Goal: Communication & Community: Answer question/provide support

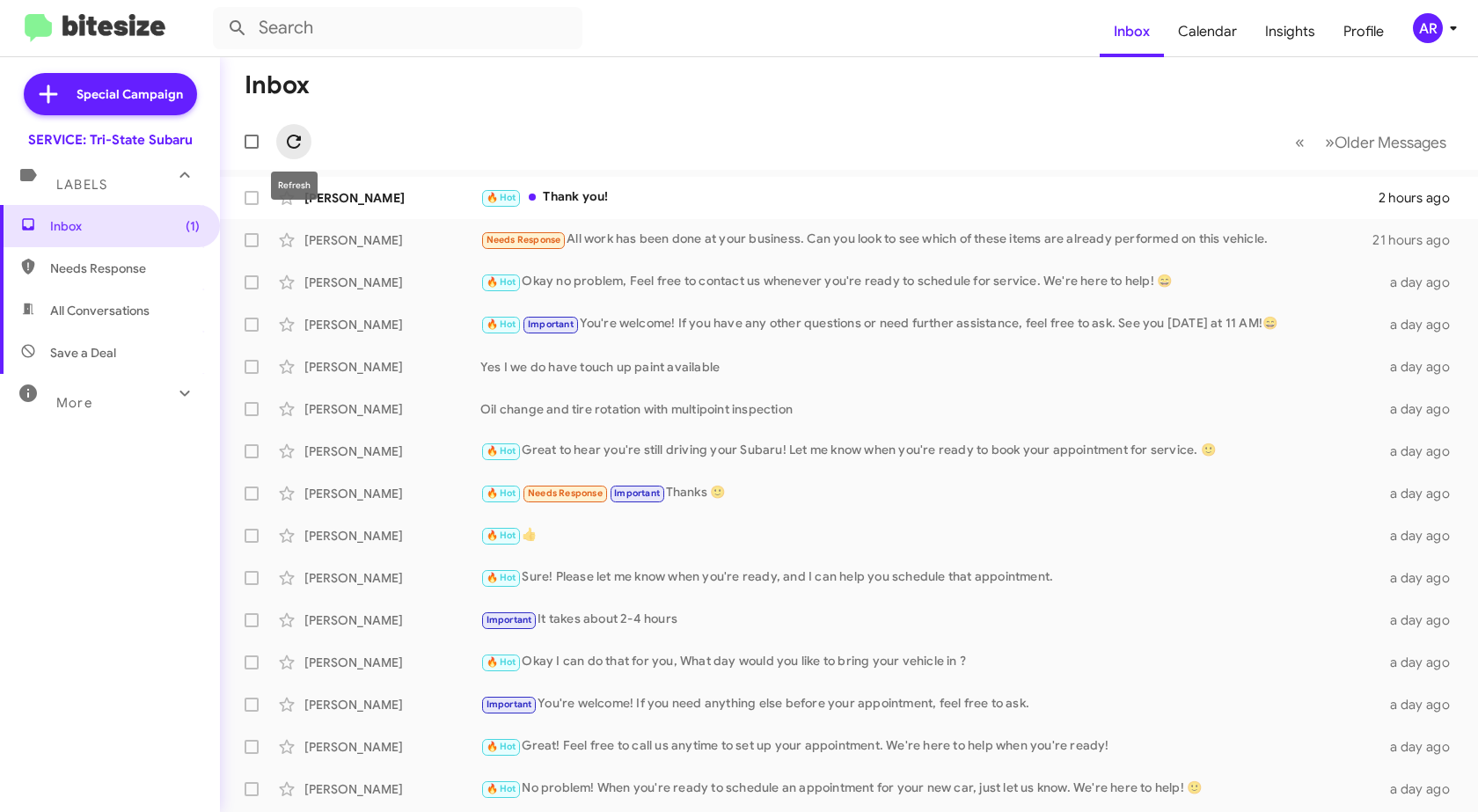
click at [291, 147] on icon at bounding box center [293, 141] width 14 height 14
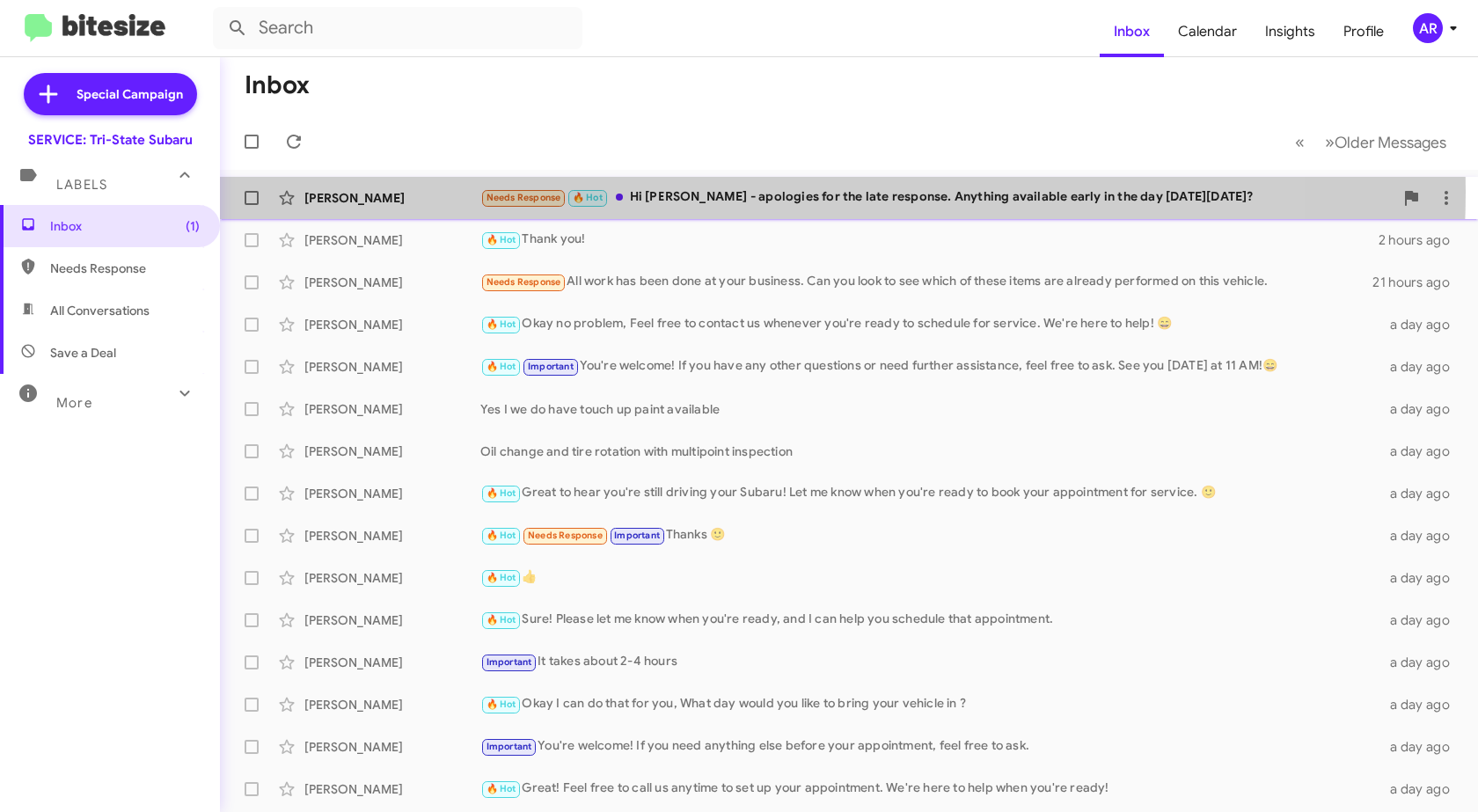
click at [715, 192] on div "Needs Response 🔥 Hot Hi [PERSON_NAME] - apologies for the late response. Anythi…" at bounding box center [937, 197] width 913 height 20
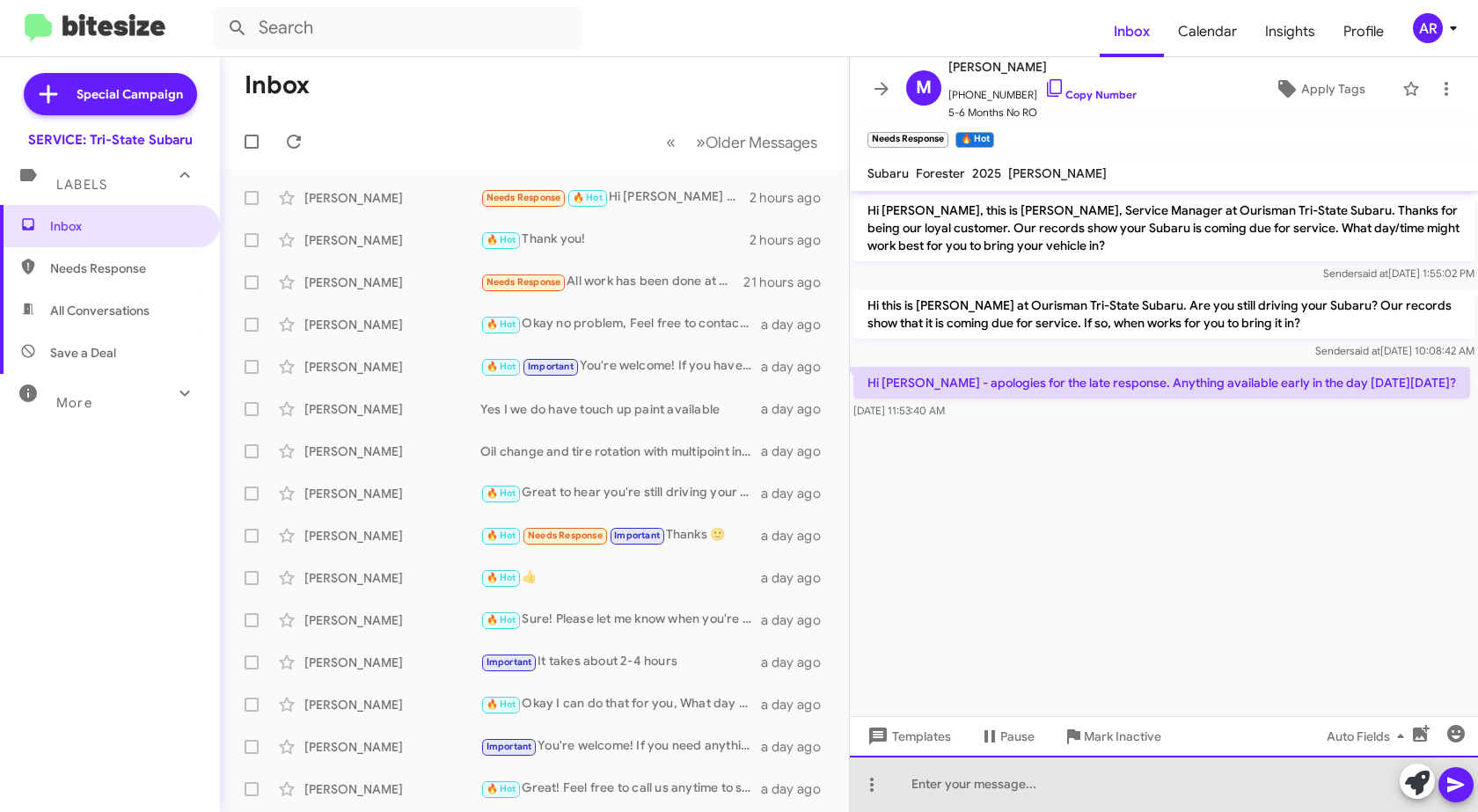
click at [1100, 786] on div at bounding box center [1164, 784] width 628 height 56
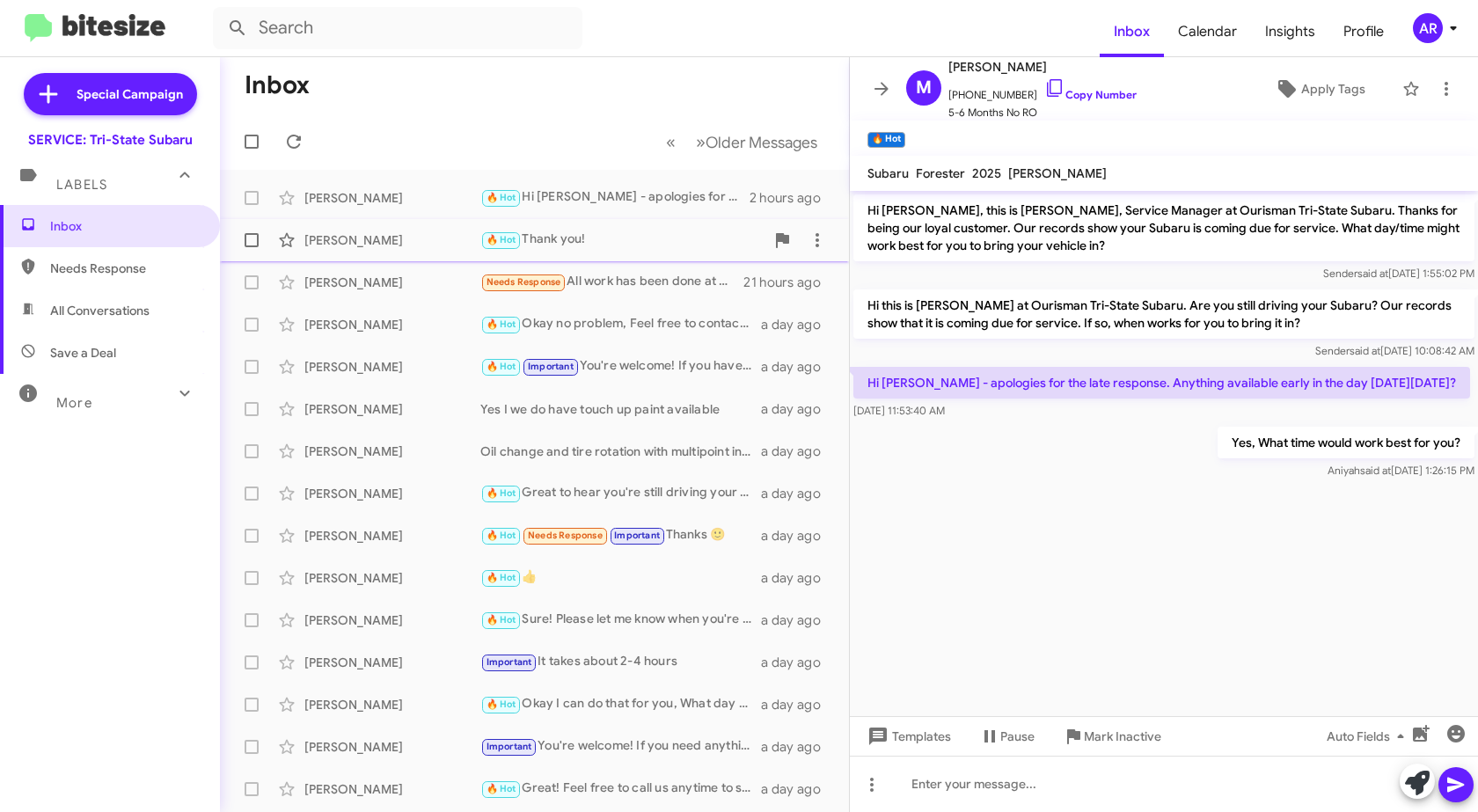
click at [408, 255] on div "[PERSON_NAME] 🔥 Hot Thank you! 2 hours ago" at bounding box center [534, 240] width 601 height 35
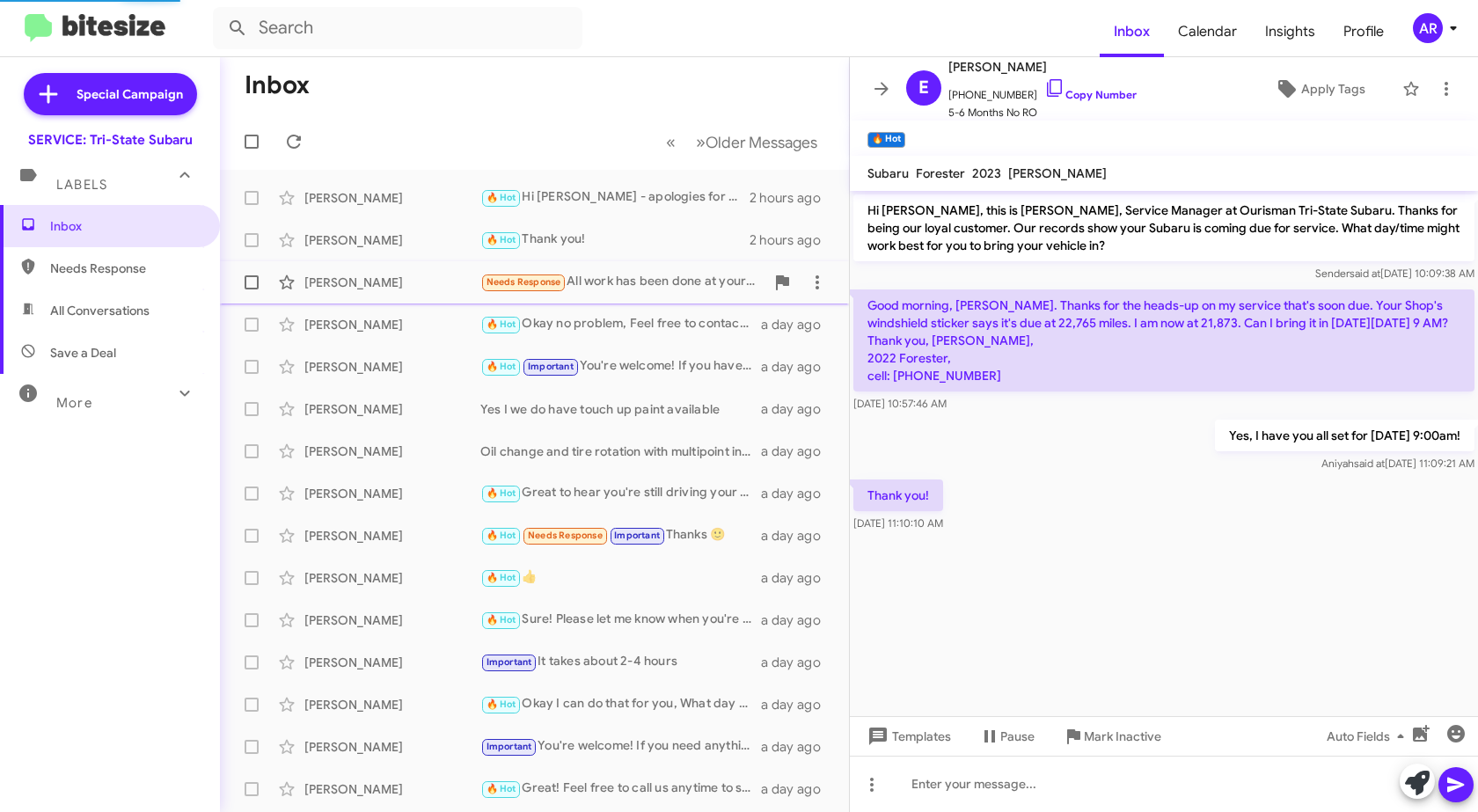
click at [396, 285] on div "[PERSON_NAME]" at bounding box center [392, 282] width 176 height 18
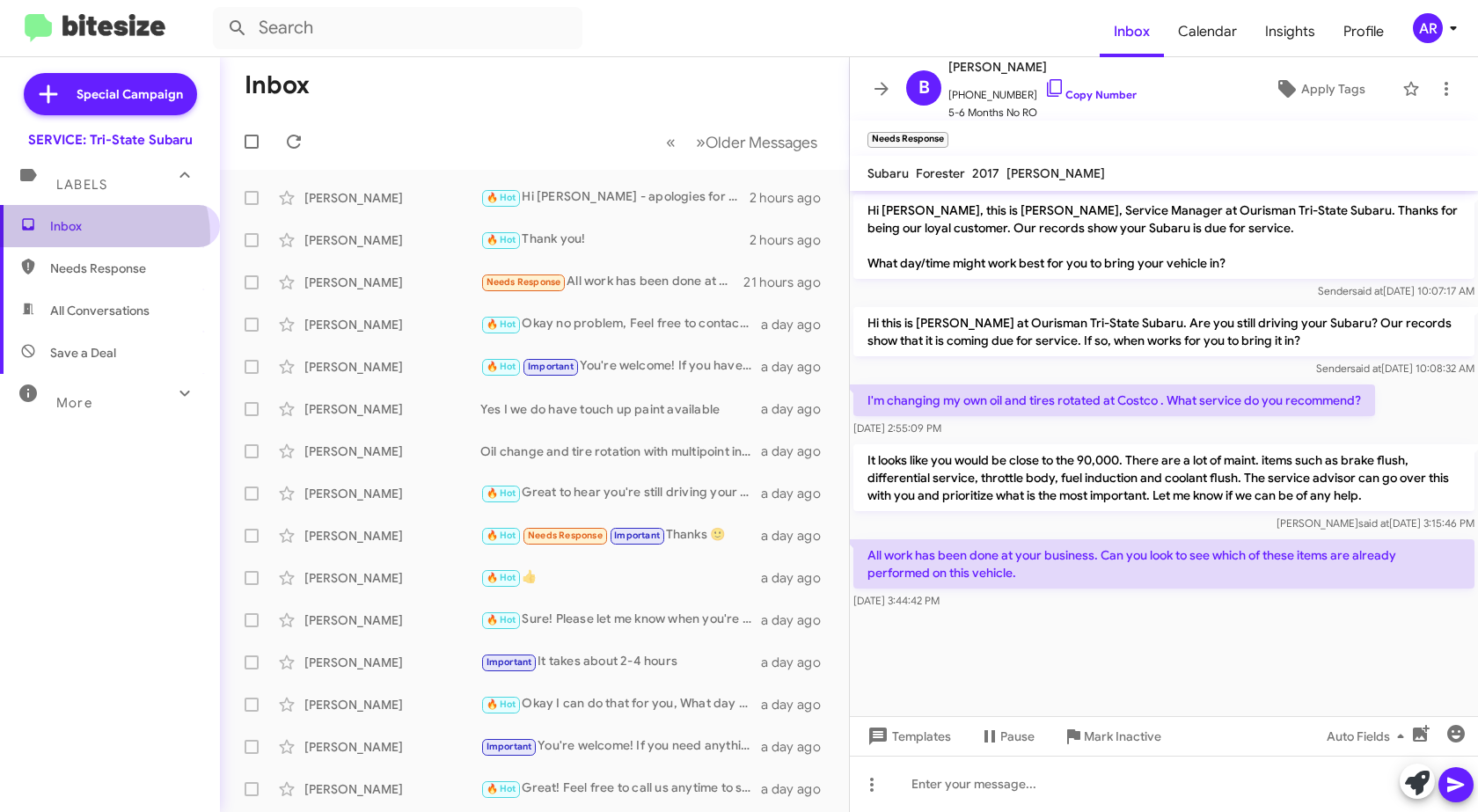
click at [81, 237] on span "Inbox" at bounding box center [110, 225] width 220 height 42
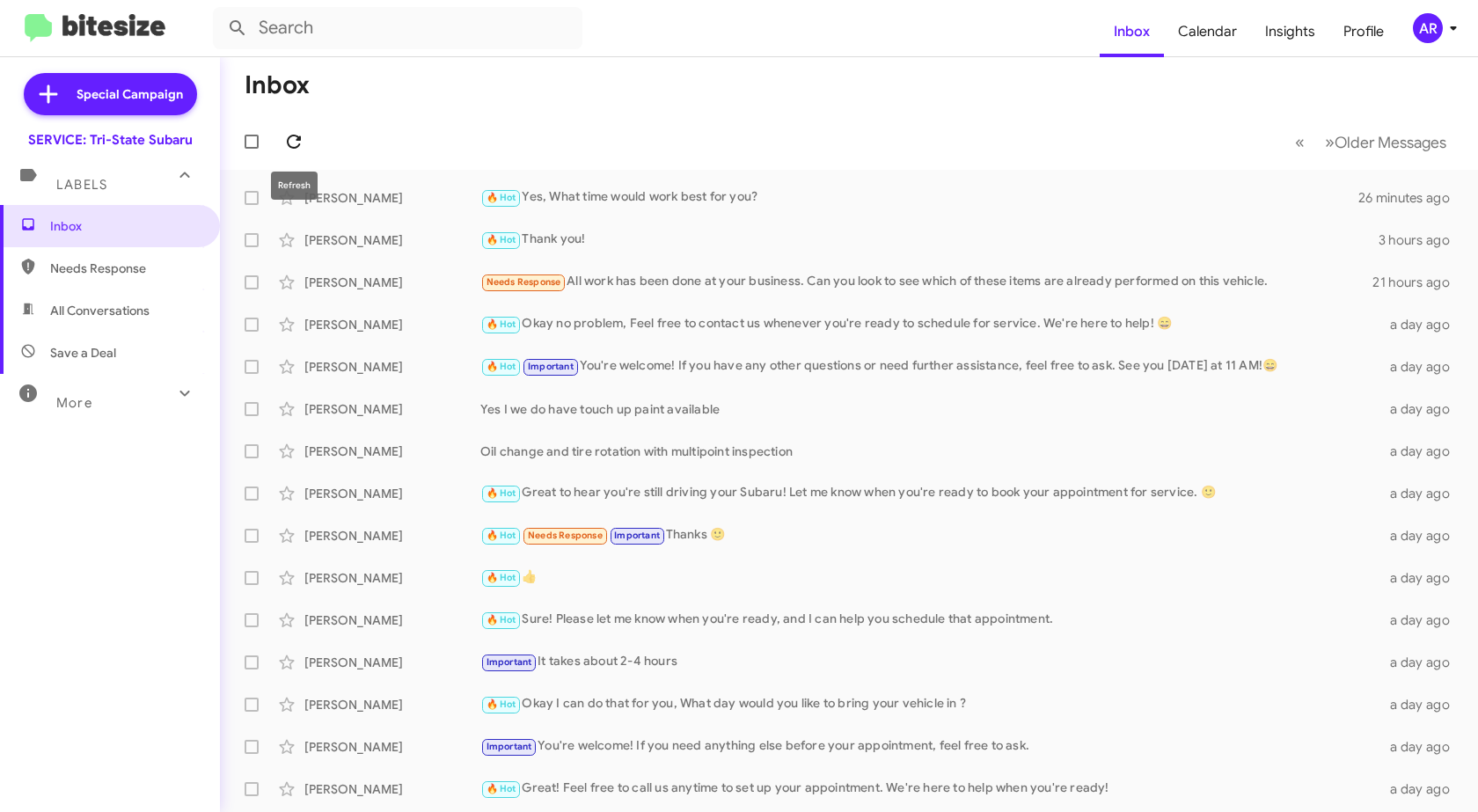
click at [297, 141] on icon at bounding box center [294, 142] width 21 height 21
drag, startPoint x: 378, startPoint y: 196, endPoint x: 370, endPoint y: 184, distance: 14.4
click at [378, 195] on div "[PERSON_NAME]" at bounding box center [392, 198] width 176 height 18
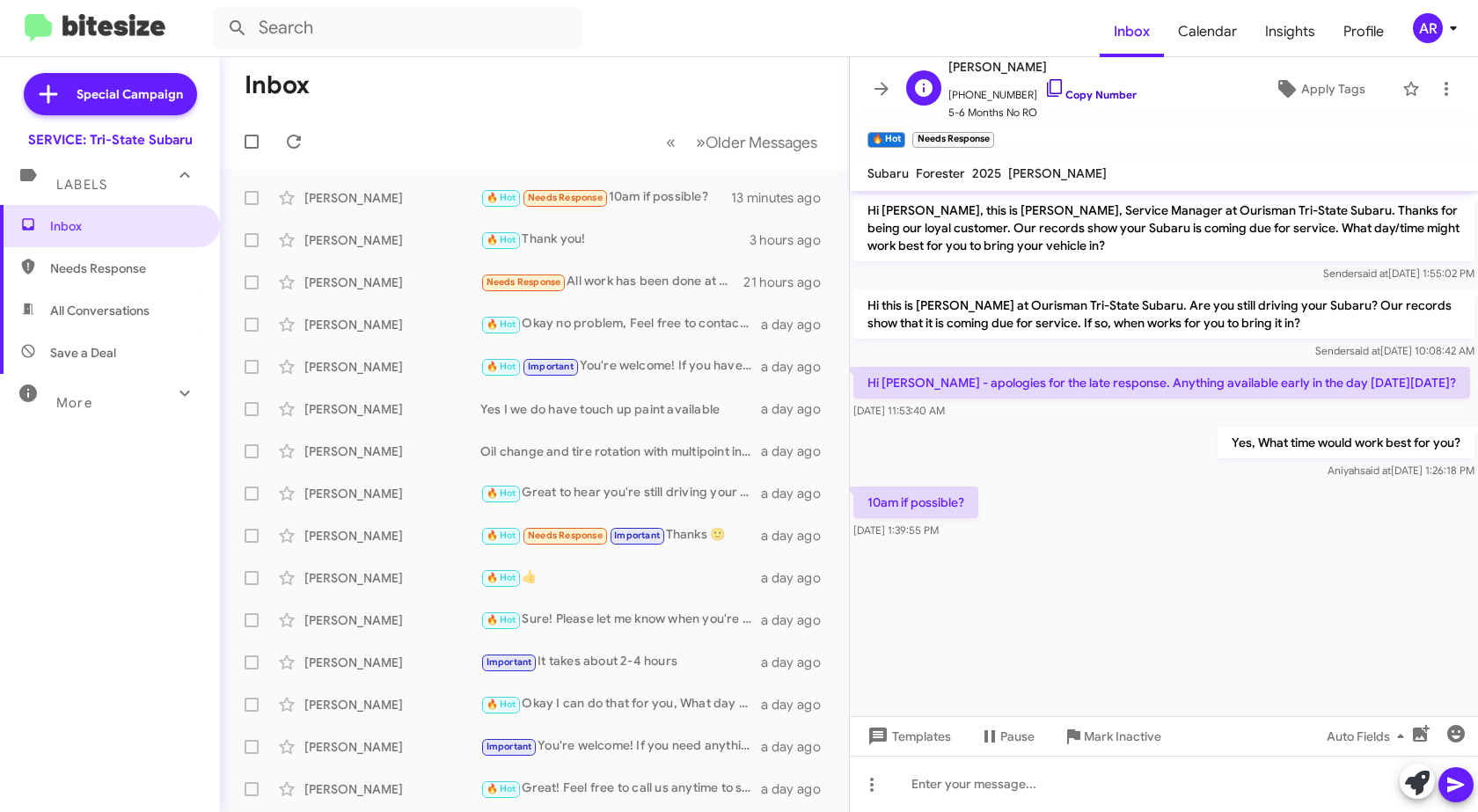
click at [1044, 92] on icon at bounding box center [1054, 88] width 21 height 21
click at [1124, 788] on div at bounding box center [1164, 784] width 628 height 56
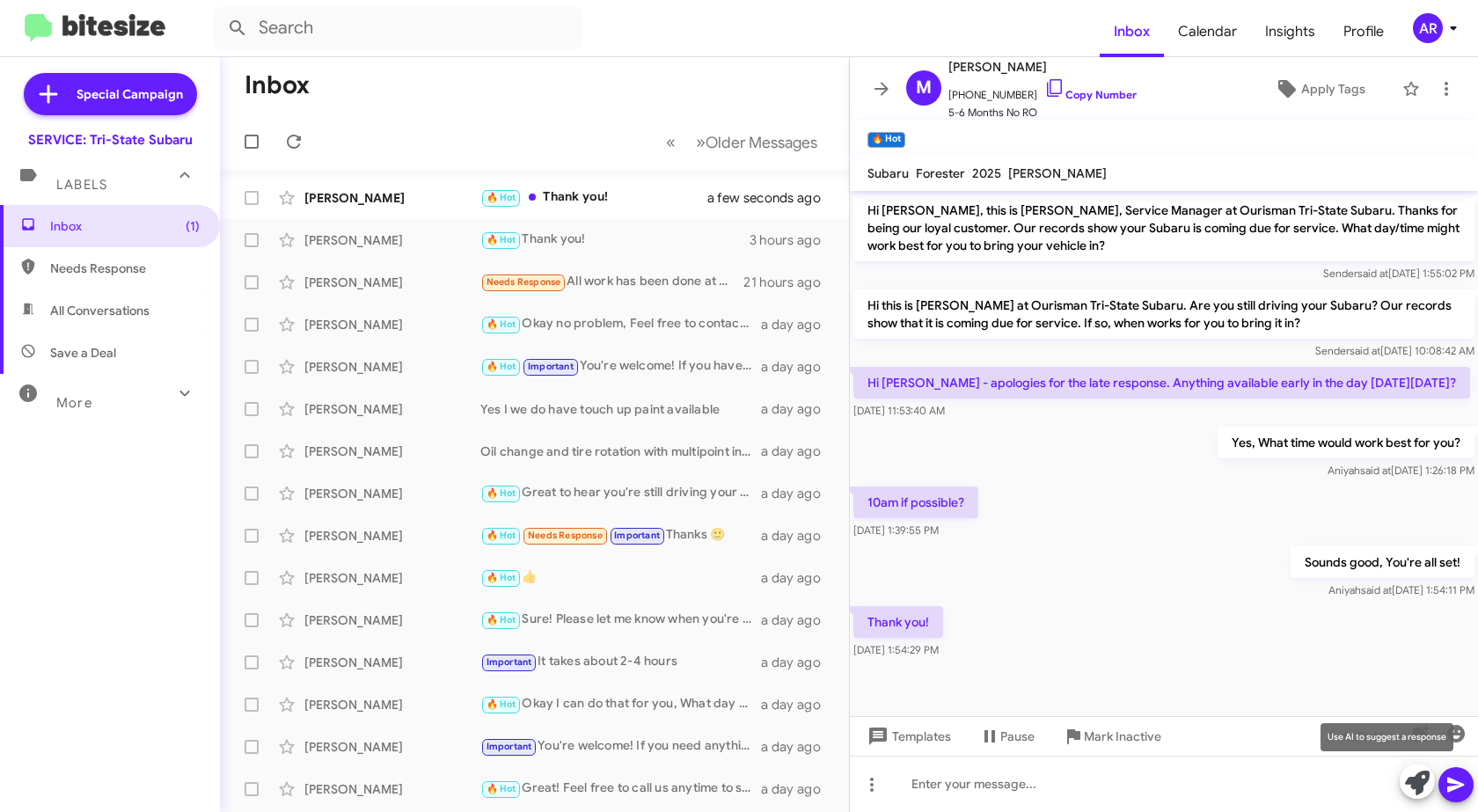
click at [1421, 794] on icon at bounding box center [1417, 782] width 24 height 24
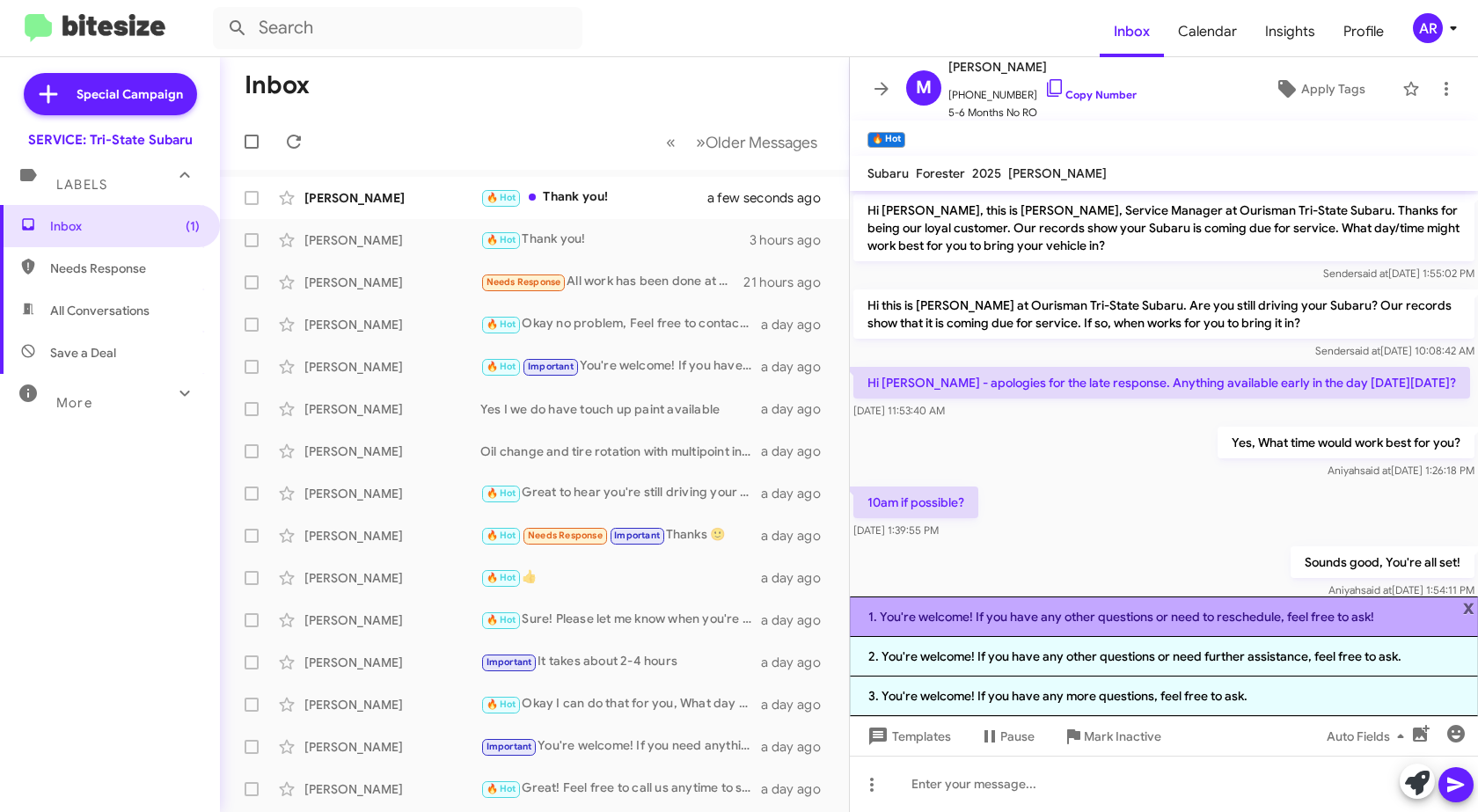
click at [1067, 605] on li "1. You're welcome! If you have any other questions or need to reschedule, feel …" at bounding box center [1164, 616] width 628 height 41
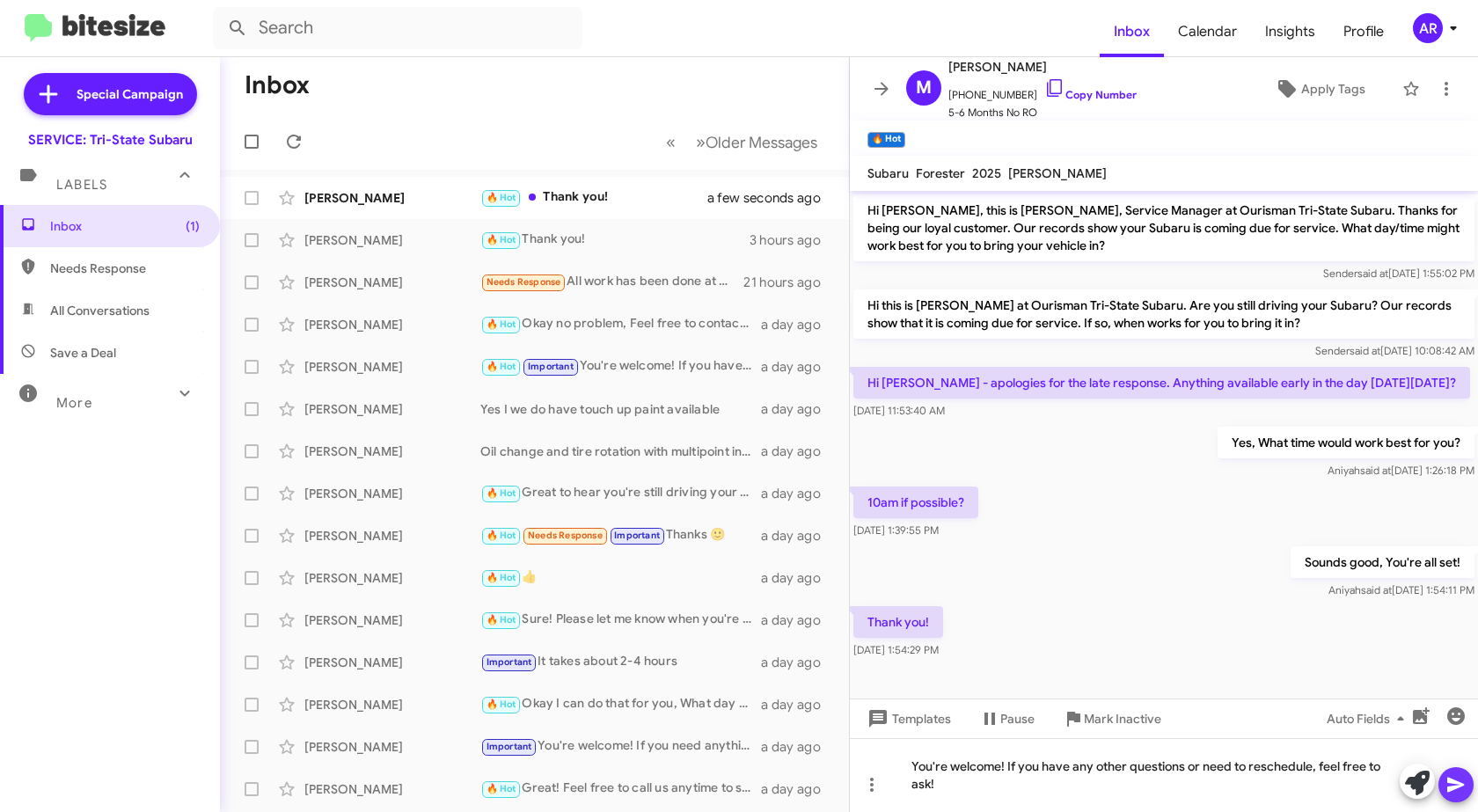
click at [1459, 787] on icon at bounding box center [1455, 785] width 17 height 15
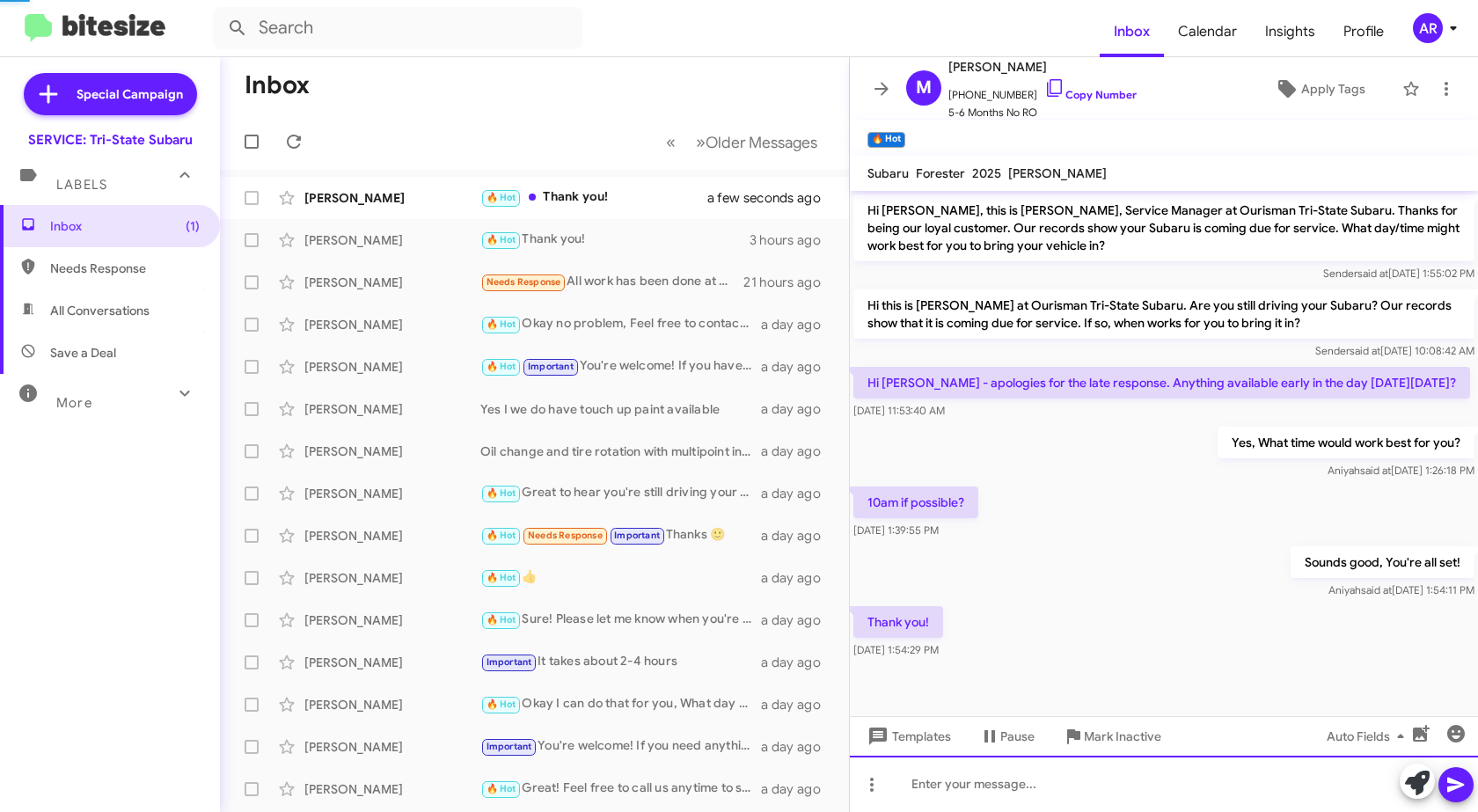
scroll to position [41, 0]
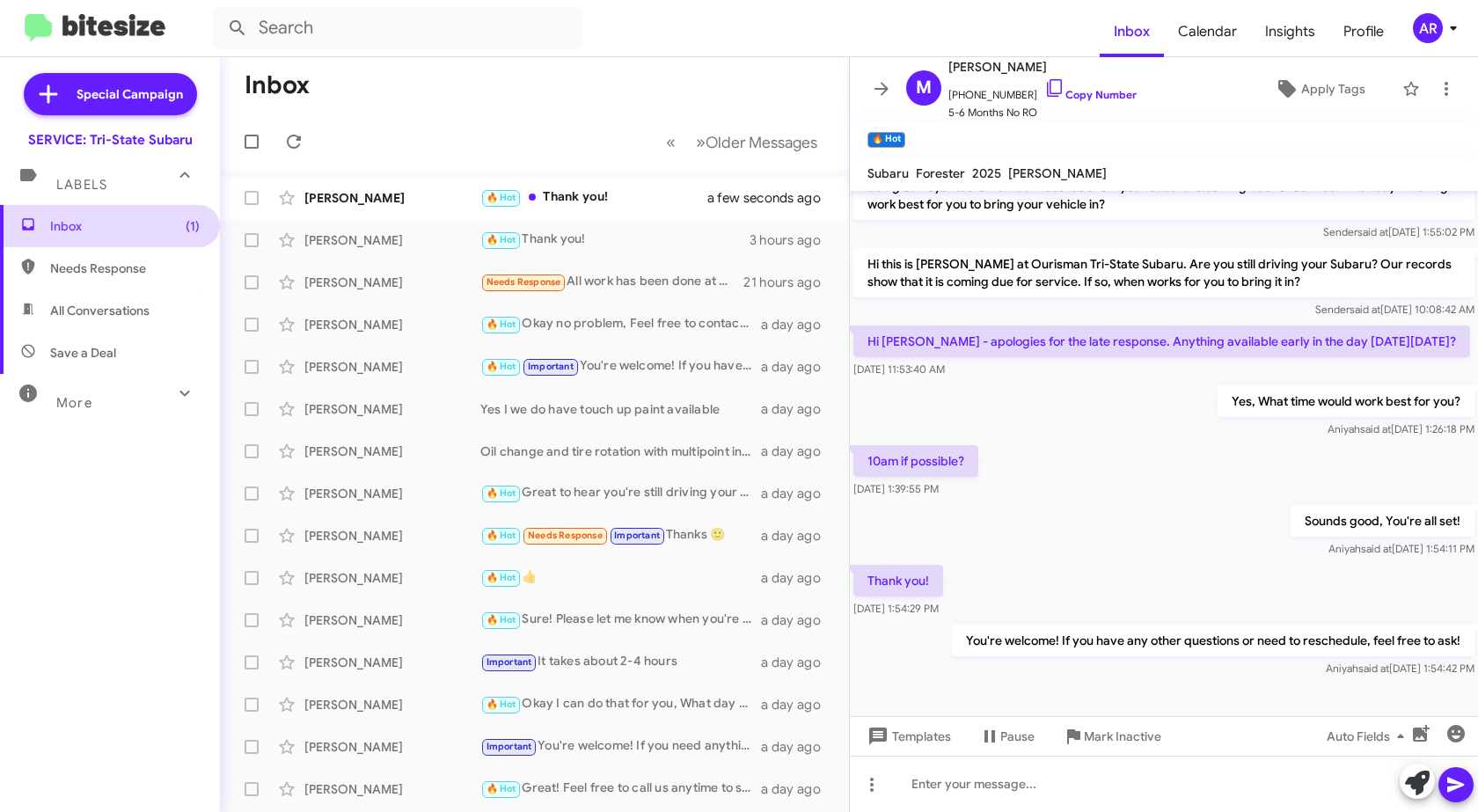
click at [95, 222] on span "Inbox (1)" at bounding box center [125, 226] width 150 height 18
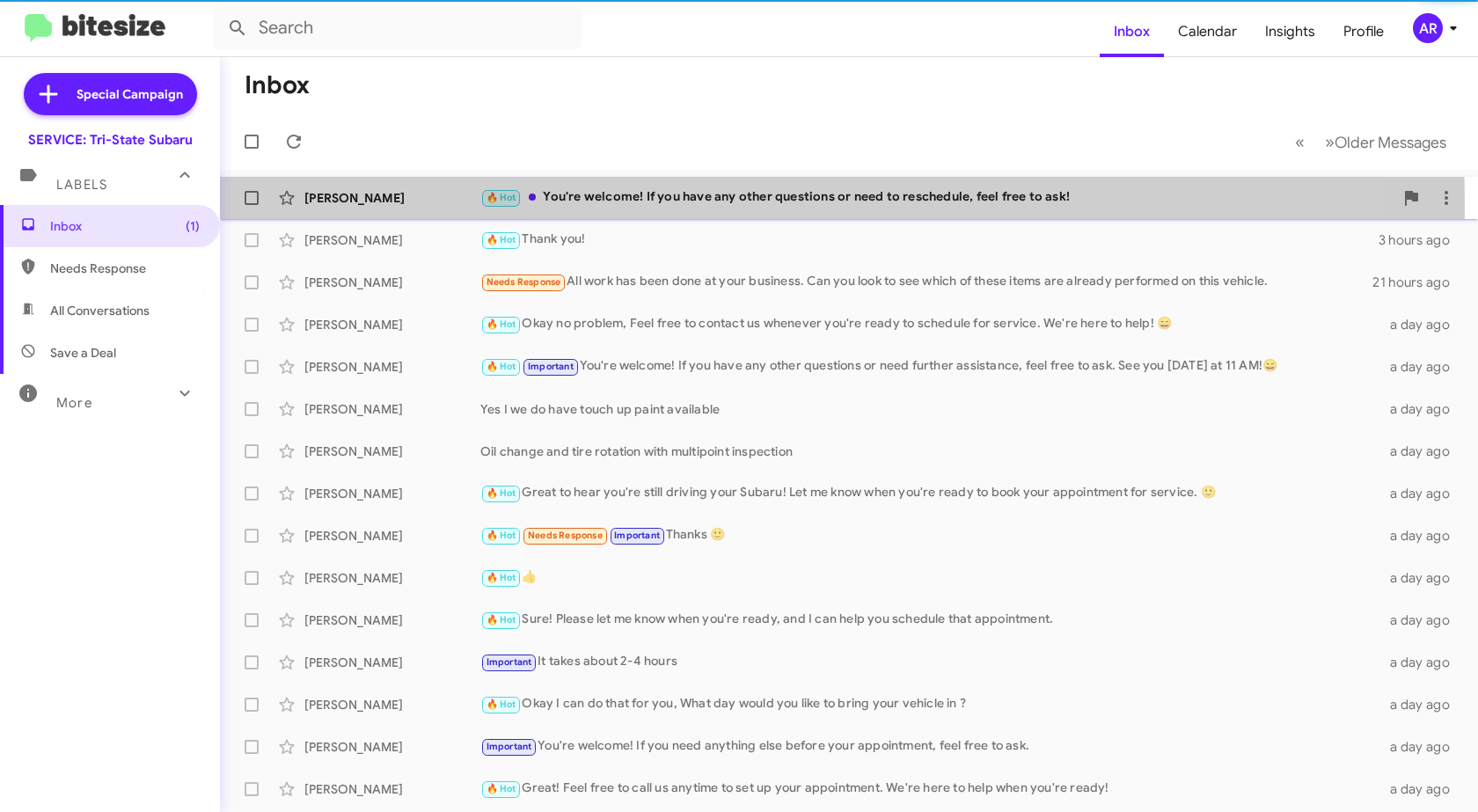
click at [419, 206] on div "[PERSON_NAME] 🔥 Hot You're welcome! If you have any other questions or need to …" at bounding box center [848, 198] width 1230 height 35
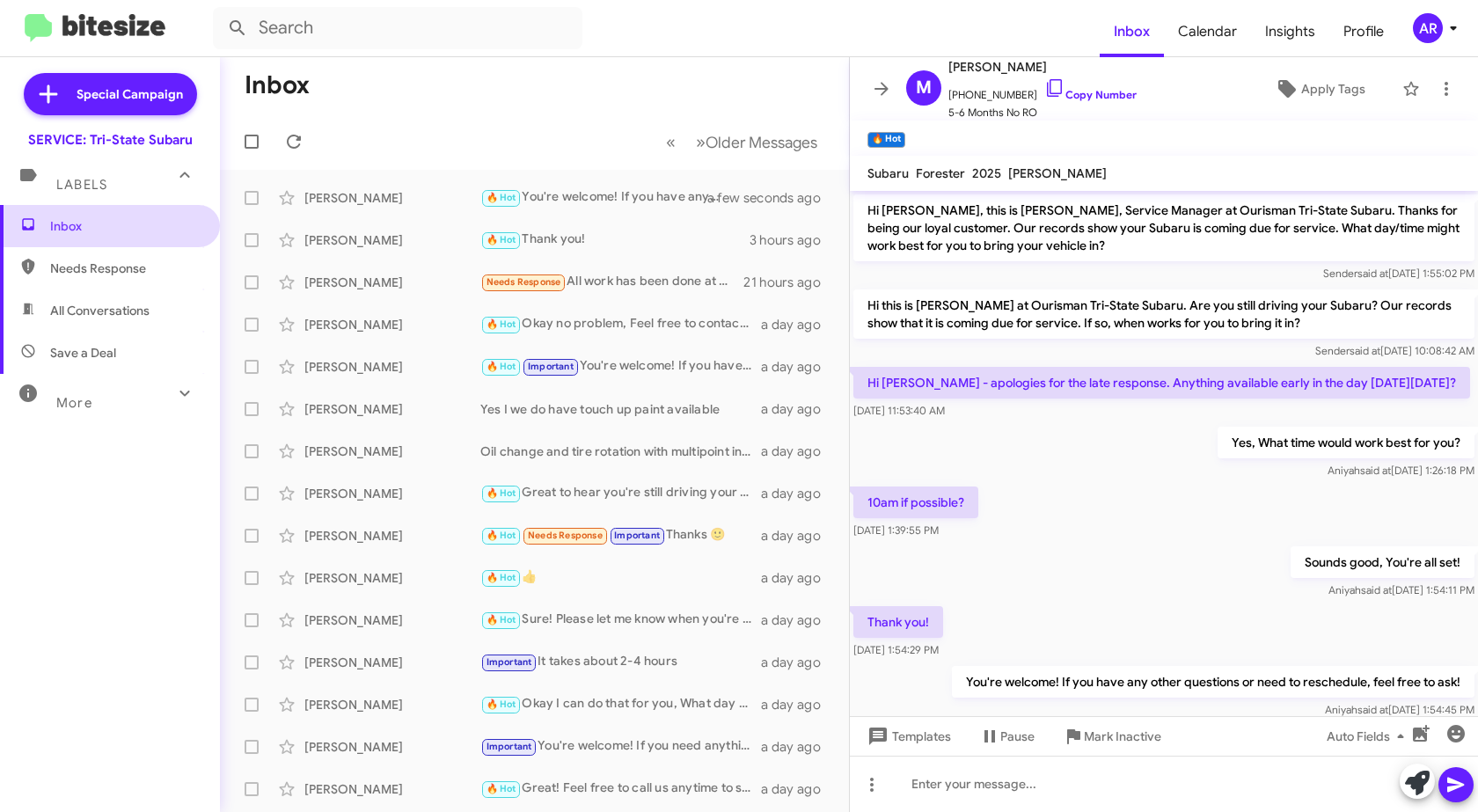
drag, startPoint x: 148, startPoint y: 228, endPoint x: 187, endPoint y: 214, distance: 41.4
click at [148, 229] on span "Inbox" at bounding box center [125, 226] width 150 height 18
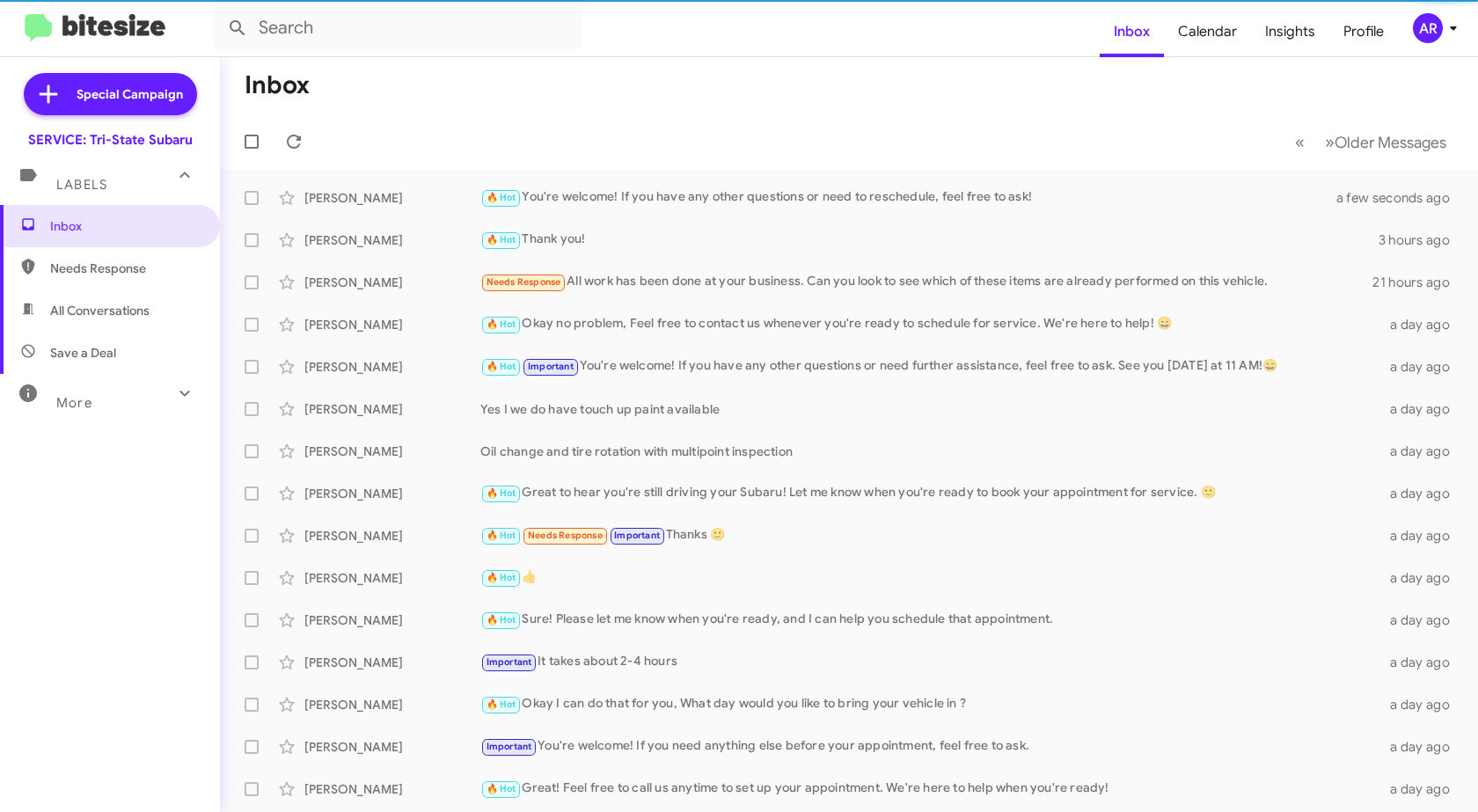
click at [166, 262] on span "Needs Response" at bounding box center [125, 268] width 150 height 18
type input "in:needs-response"
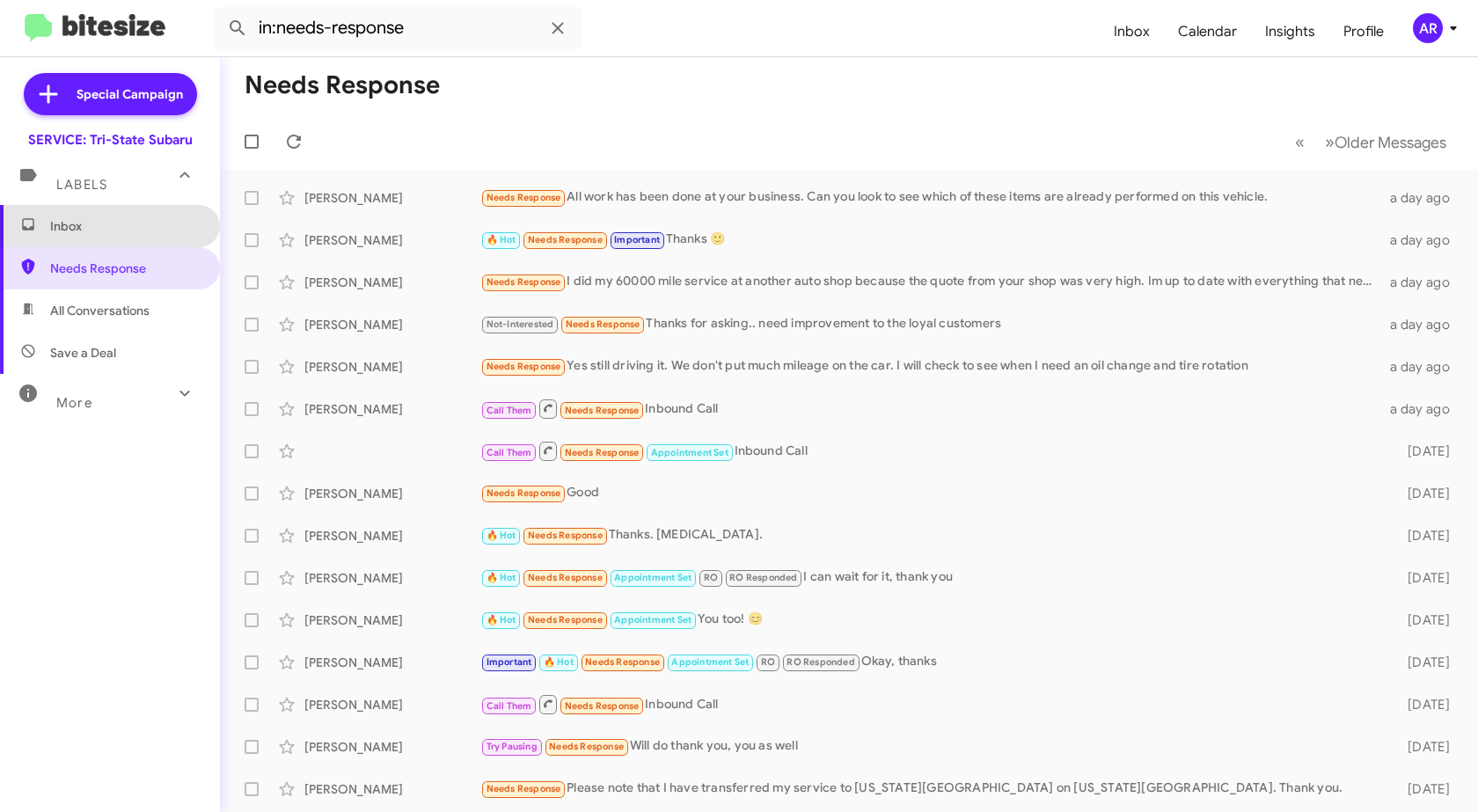
click at [148, 231] on span "Inbox" at bounding box center [125, 226] width 150 height 18
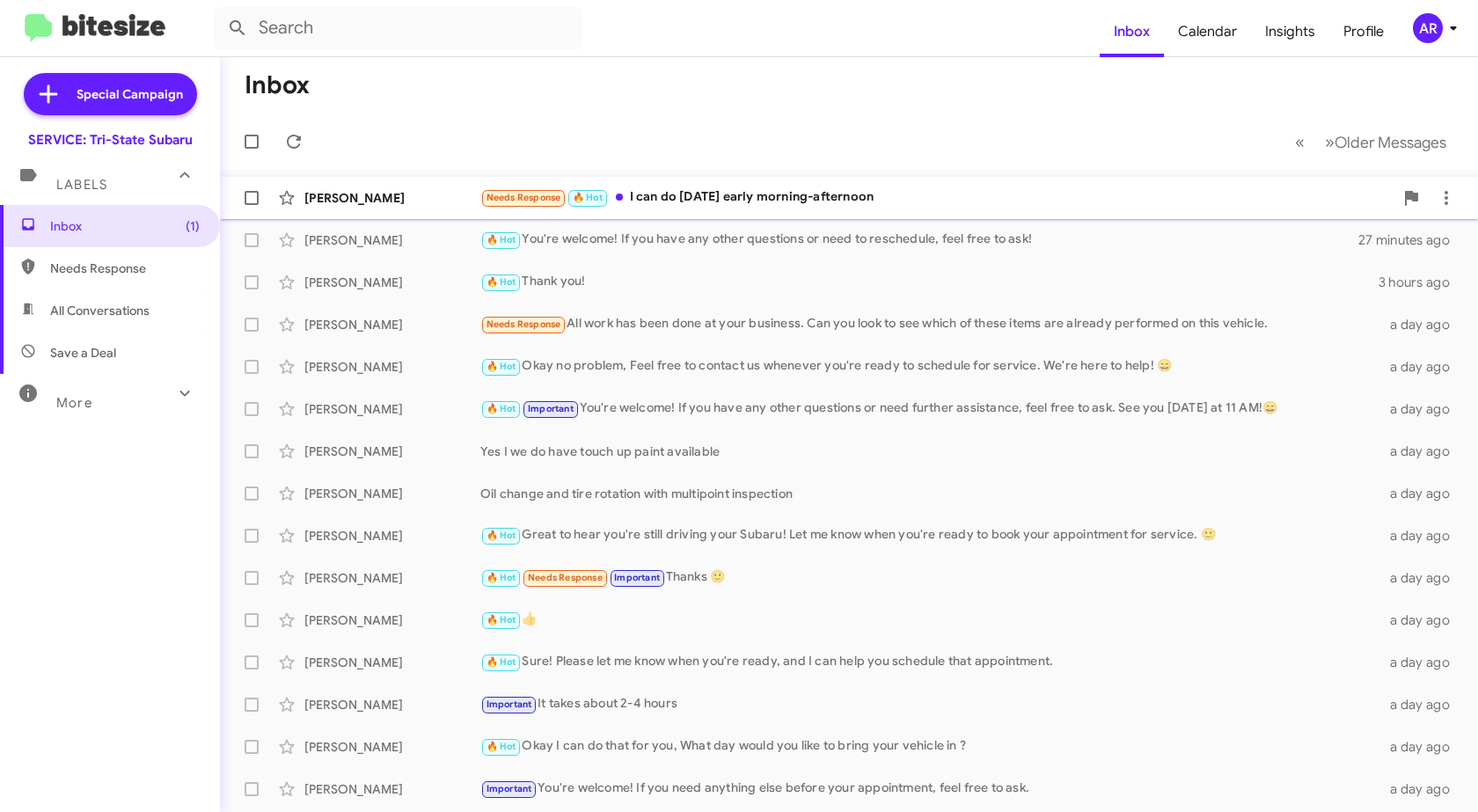
click at [408, 185] on div "[PERSON_NAME] Needs Response 🔥 Hot I can do [DATE] early morning-afternoon 3 mi…" at bounding box center [848, 198] width 1230 height 35
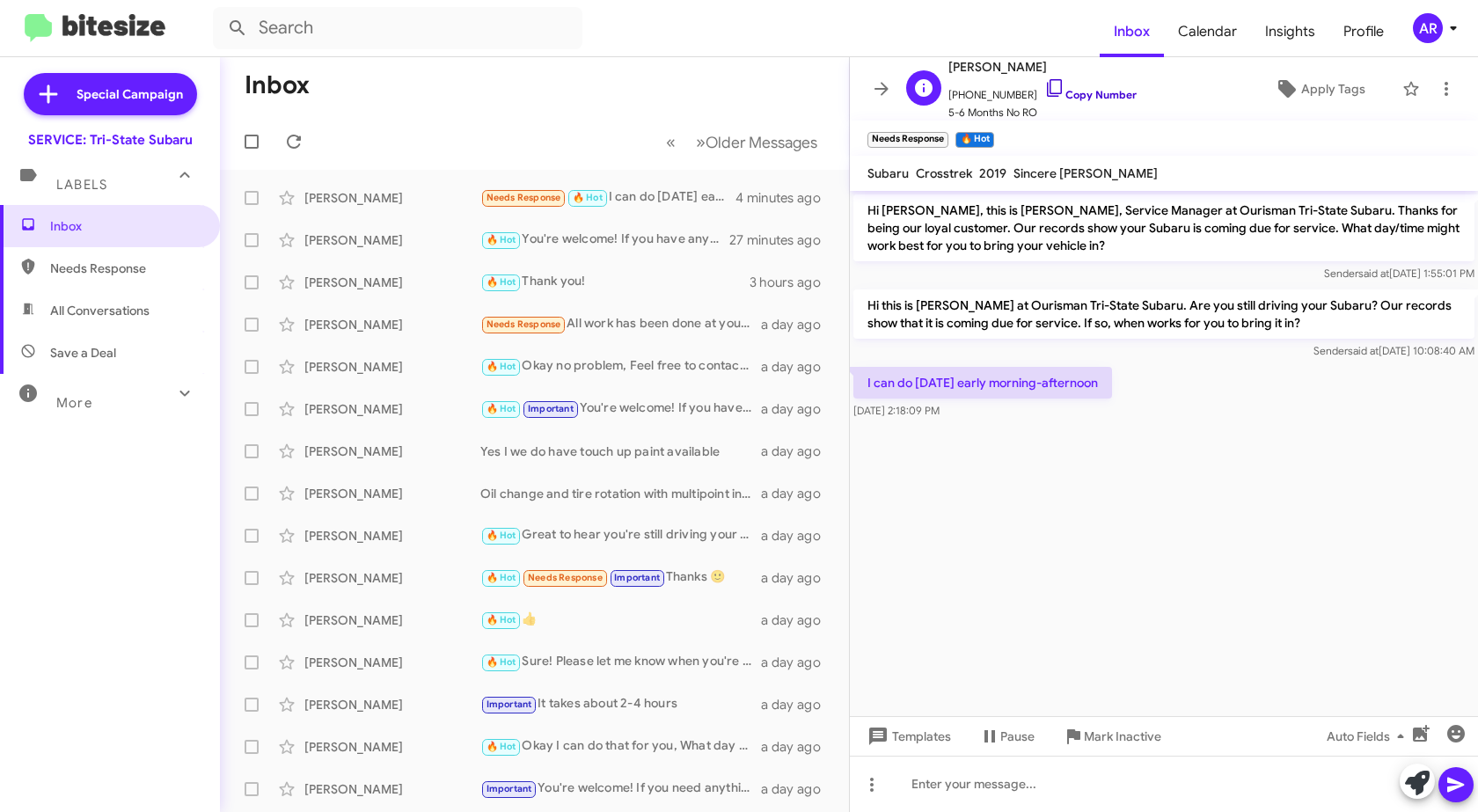
click at [1044, 85] on icon at bounding box center [1054, 88] width 21 height 21
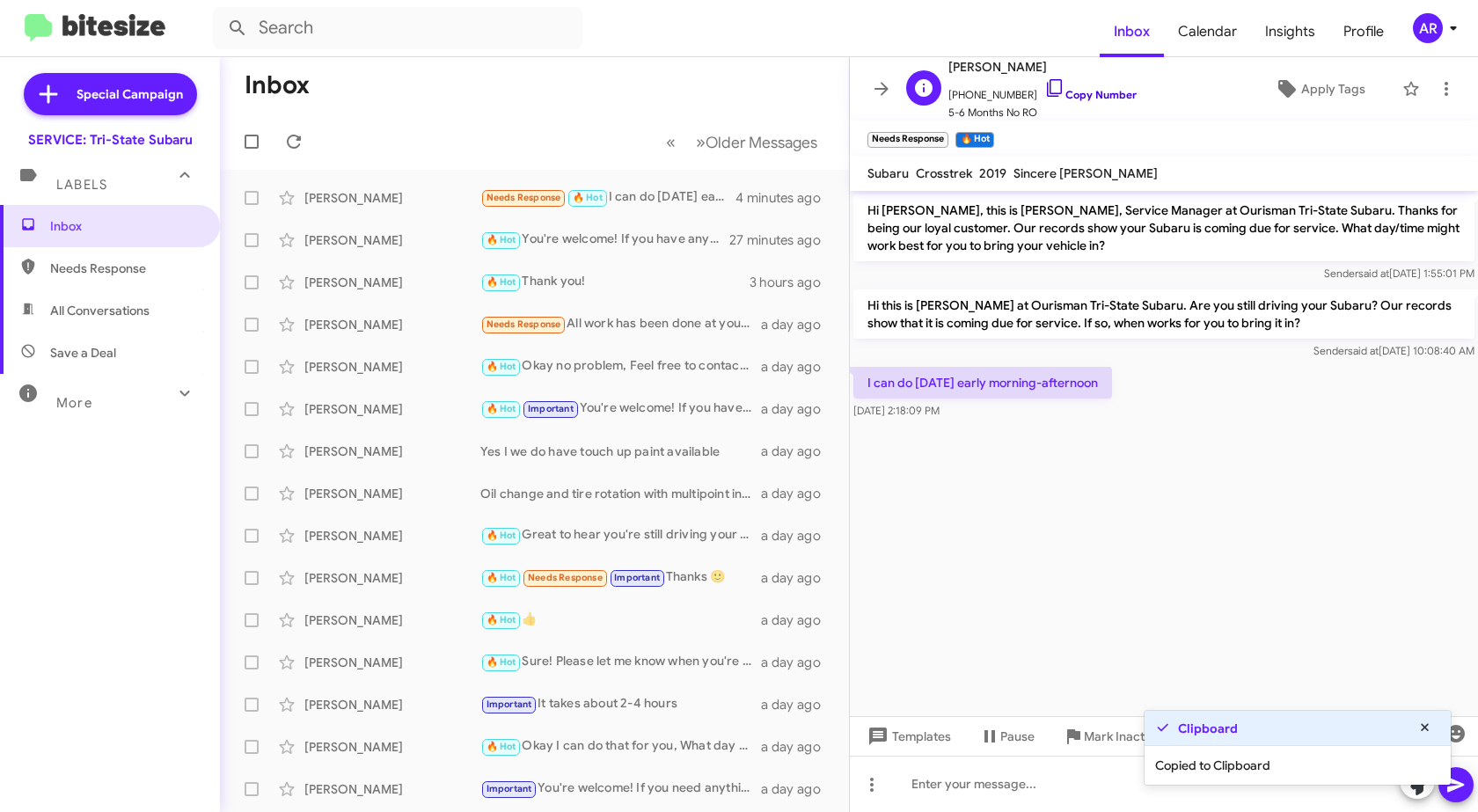
click at [1044, 85] on icon at bounding box center [1054, 88] width 21 height 21
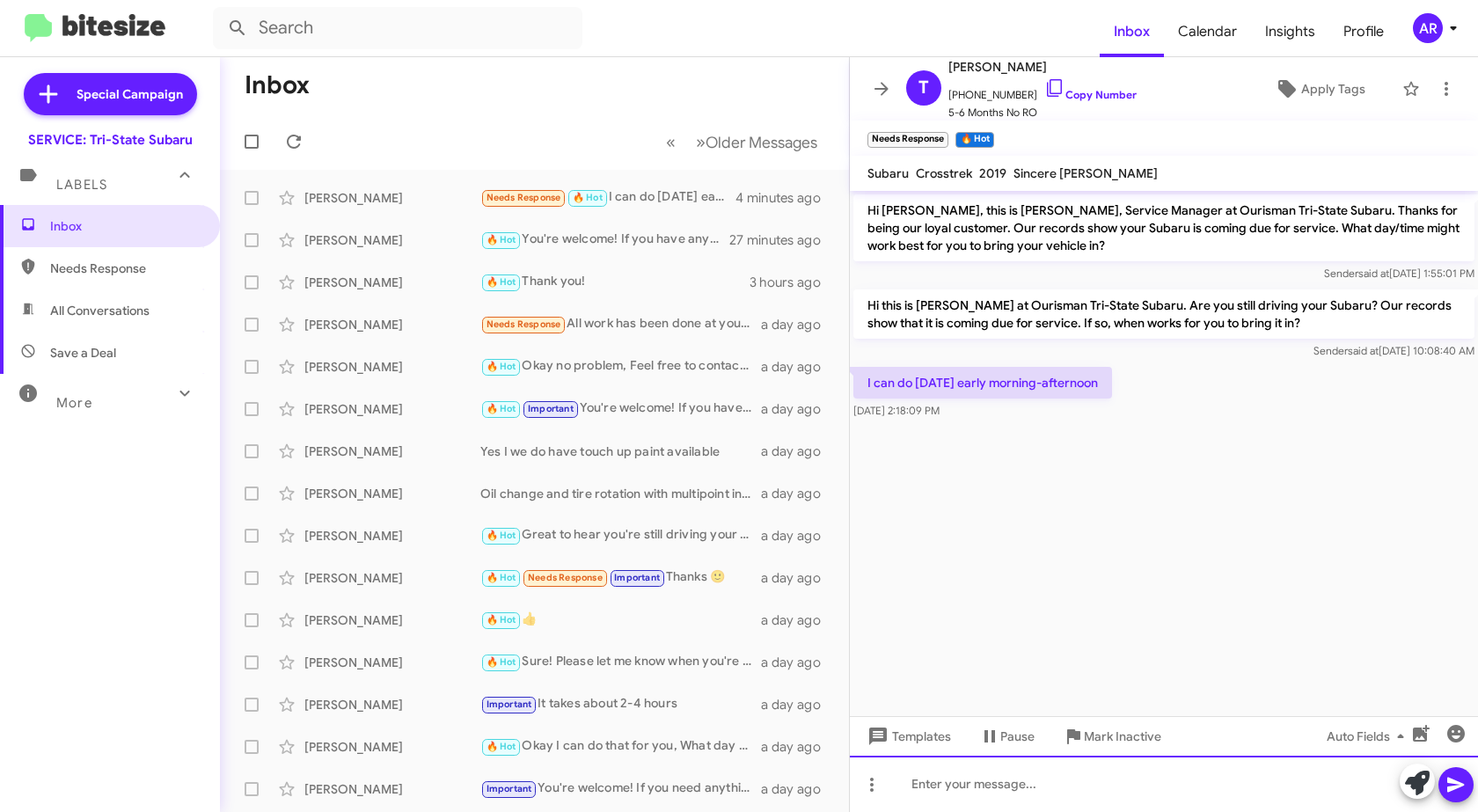
click at [1032, 794] on div at bounding box center [1164, 784] width 628 height 56
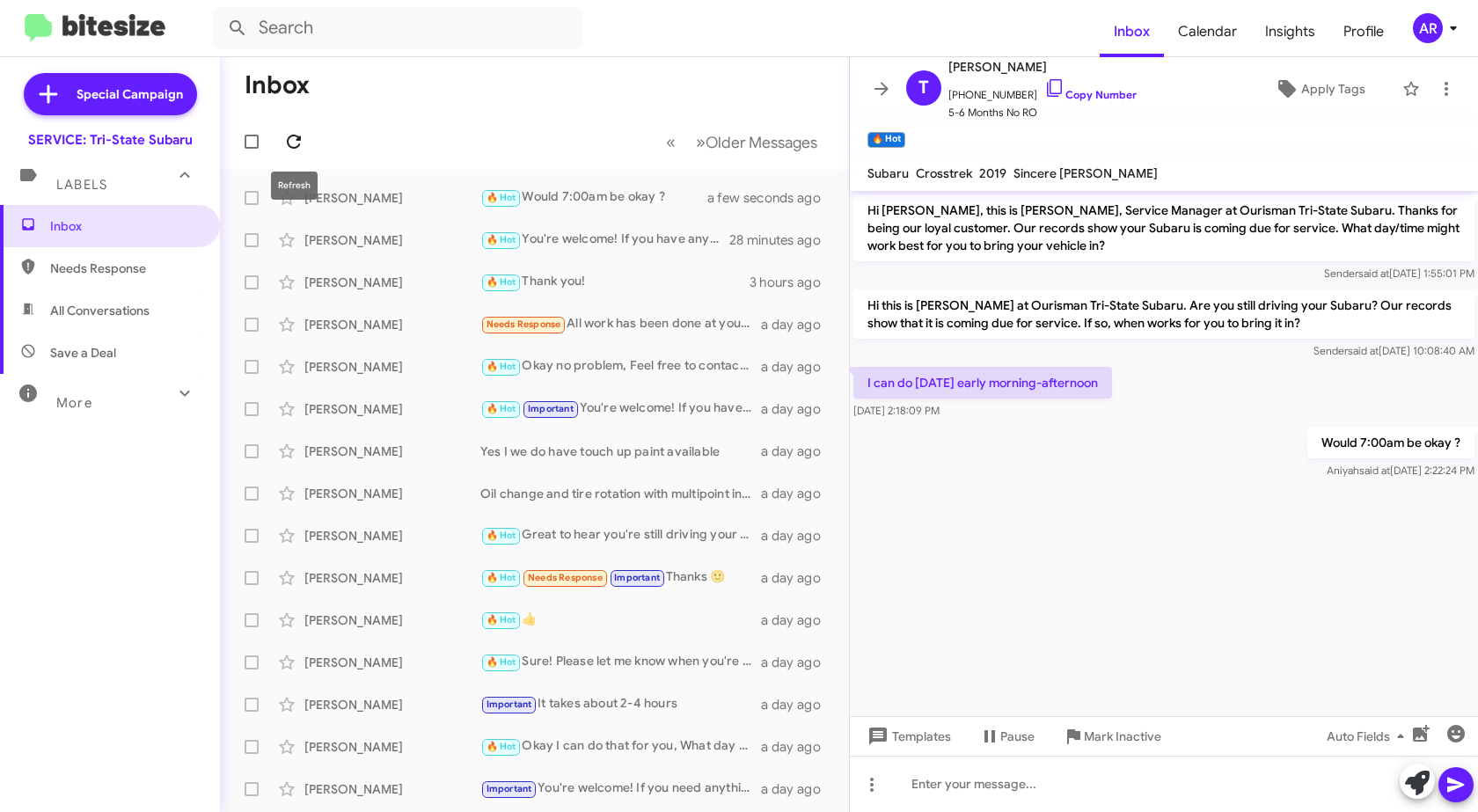
click at [298, 132] on icon at bounding box center [294, 142] width 21 height 21
click at [296, 152] on button at bounding box center [294, 141] width 35 height 35
click at [295, 150] on icon at bounding box center [294, 142] width 21 height 21
click at [308, 241] on mat-tooltip-component "Star" at bounding box center [286, 241] width 55 height 53
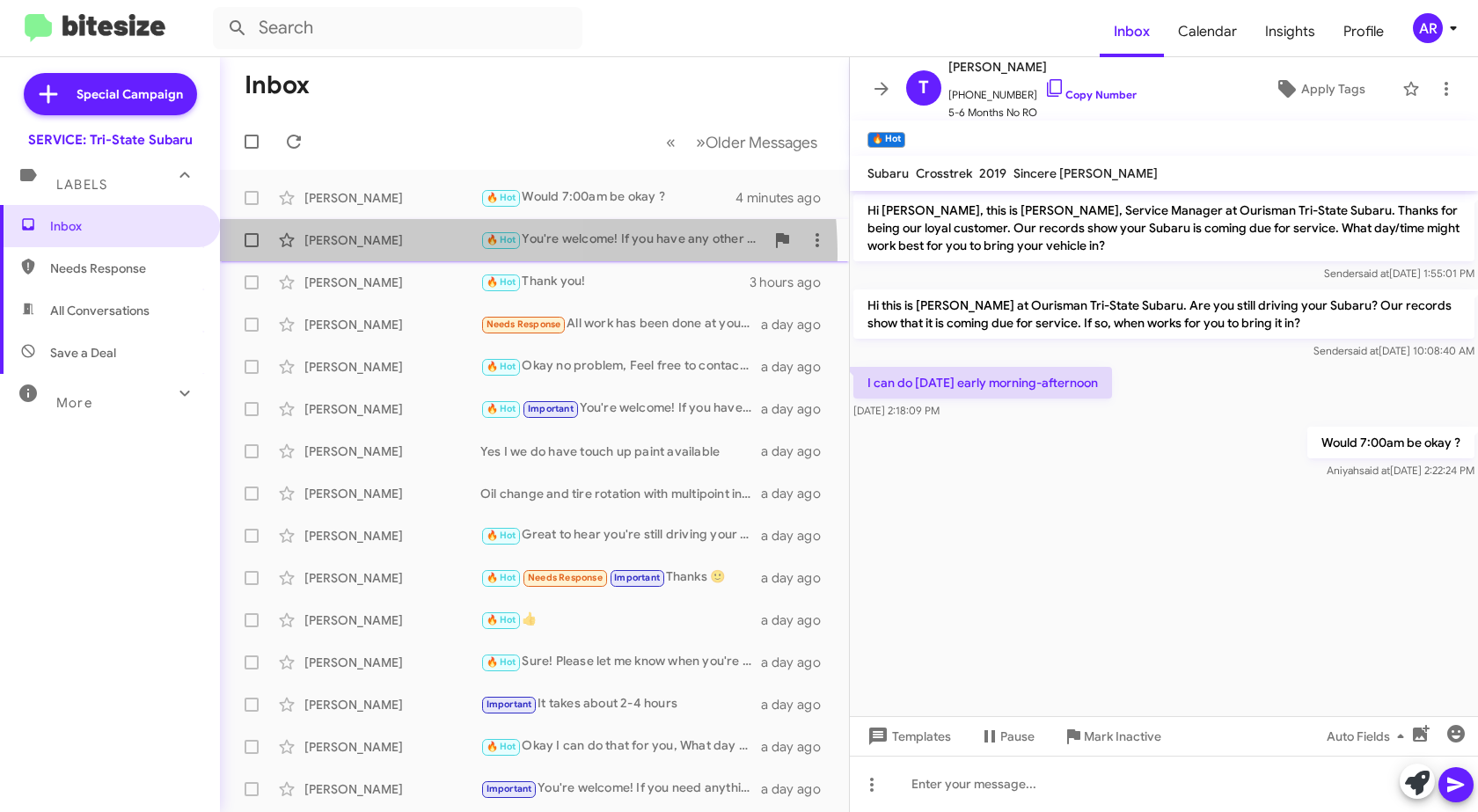
click at [375, 256] on div "[PERSON_NAME] 🔥 Hot You're welcome! If you have any other questions or need to …" at bounding box center [534, 240] width 601 height 35
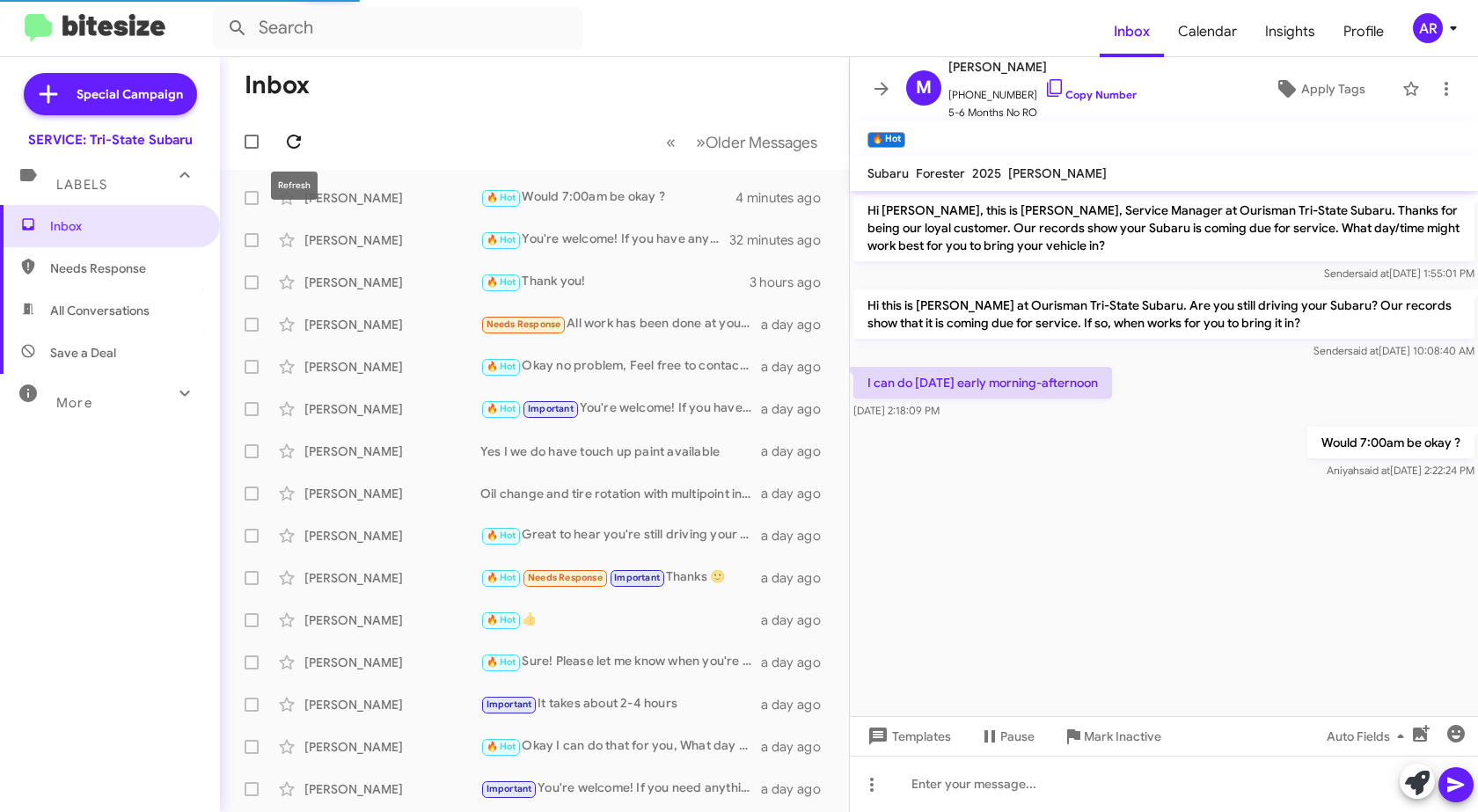
scroll to position [41, 0]
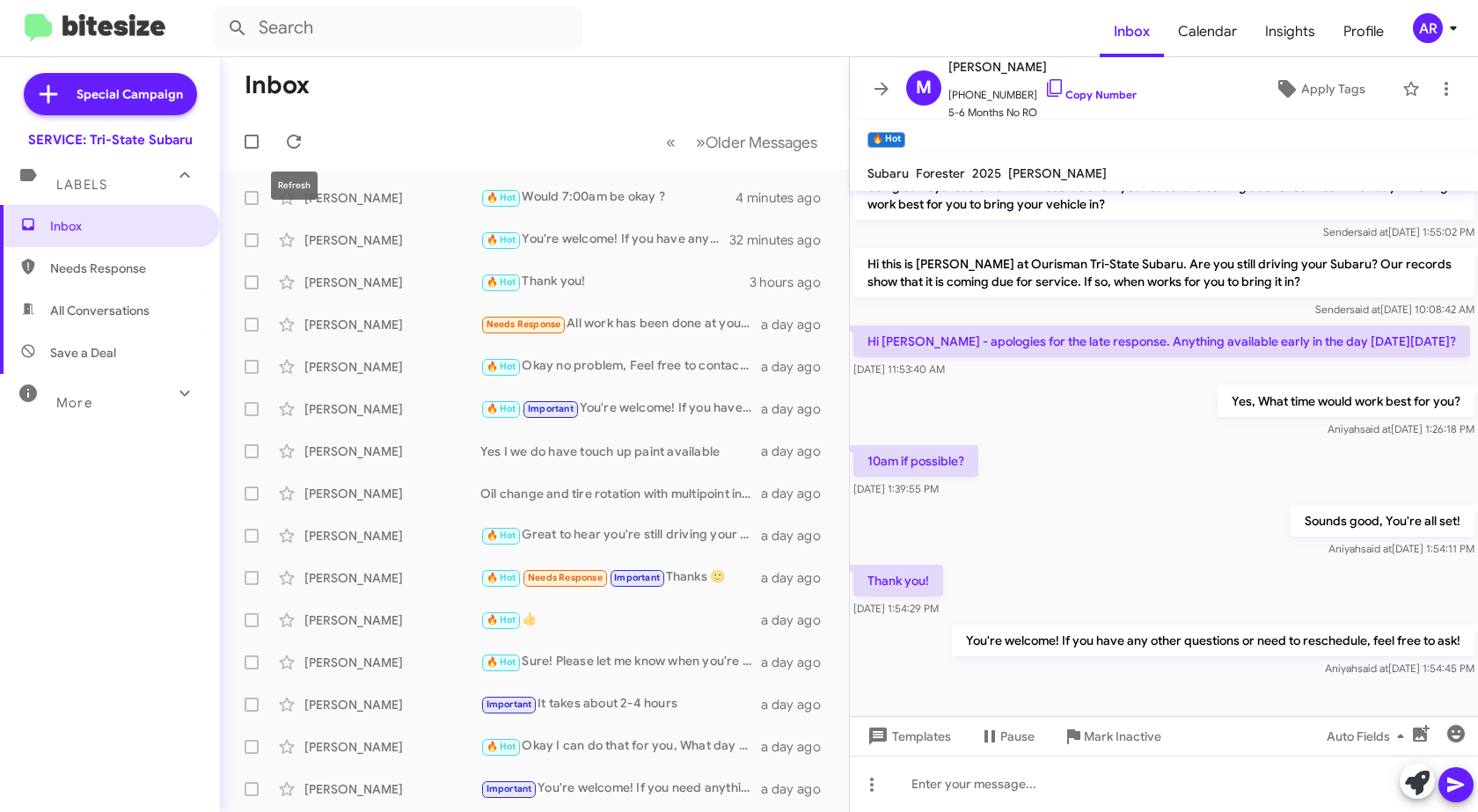
click at [326, 187] on mat-tooltip-component "Refresh" at bounding box center [294, 186] width 71 height 53
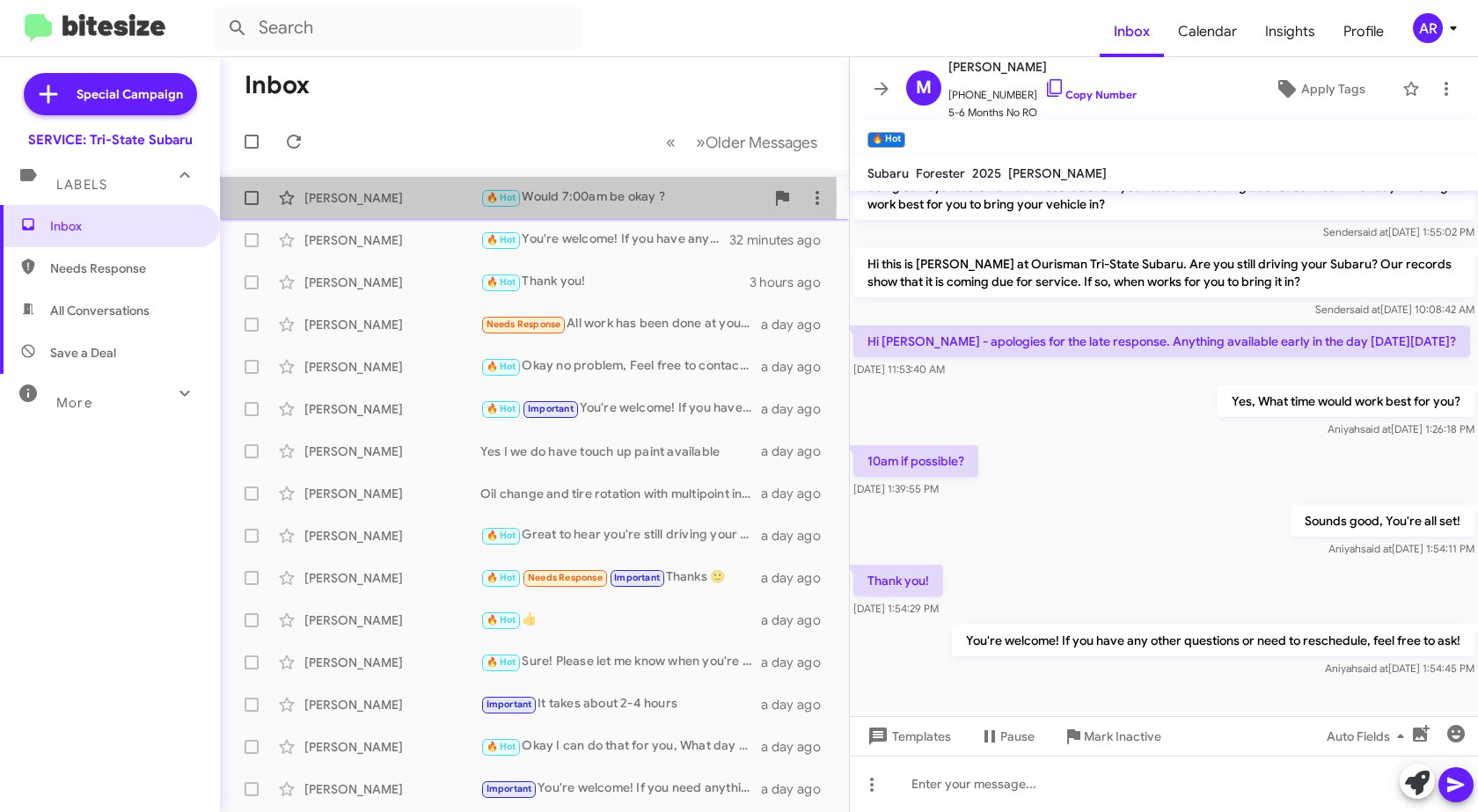
click at [347, 199] on div "[PERSON_NAME]" at bounding box center [392, 198] width 176 height 18
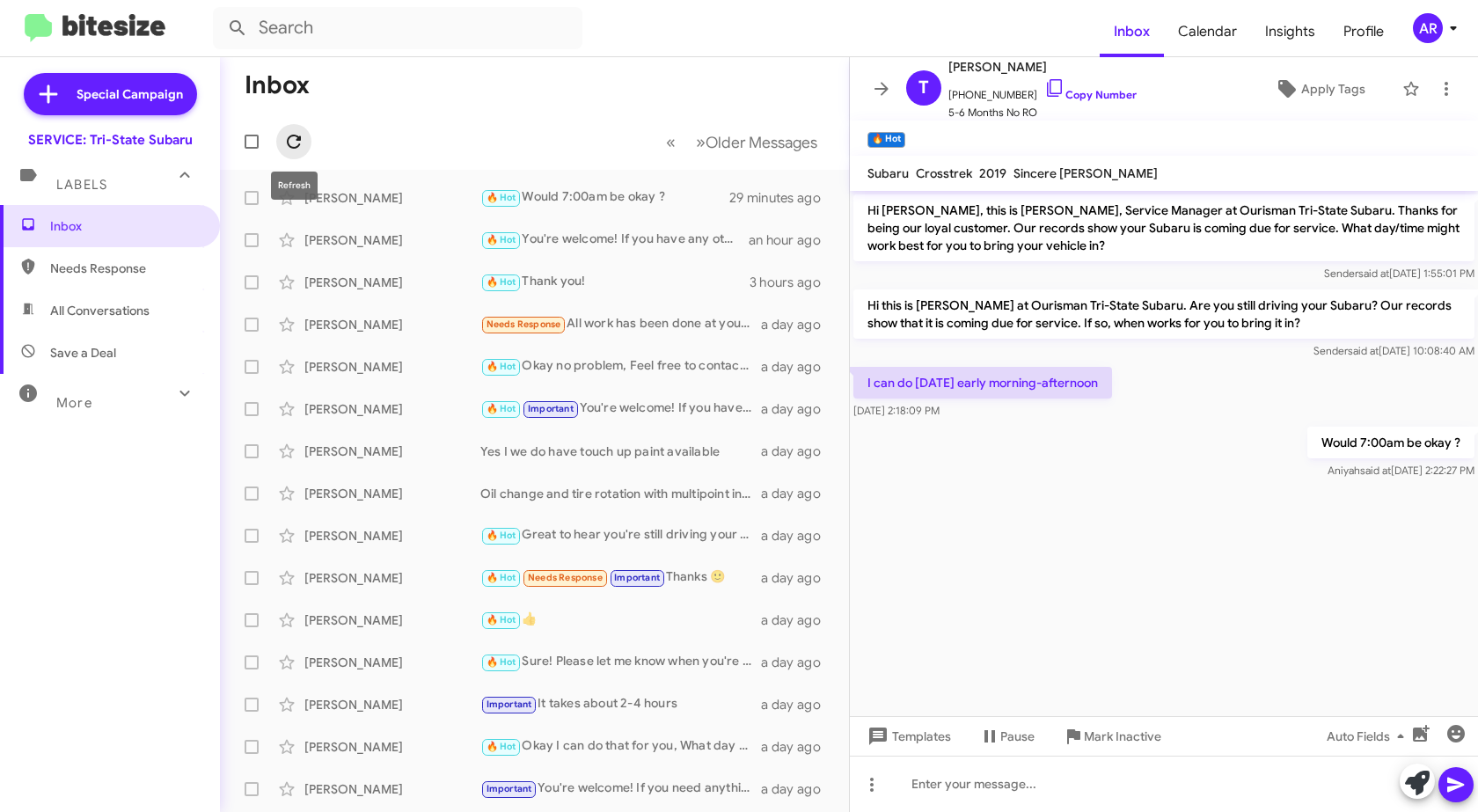
click at [297, 150] on icon at bounding box center [294, 142] width 21 height 21
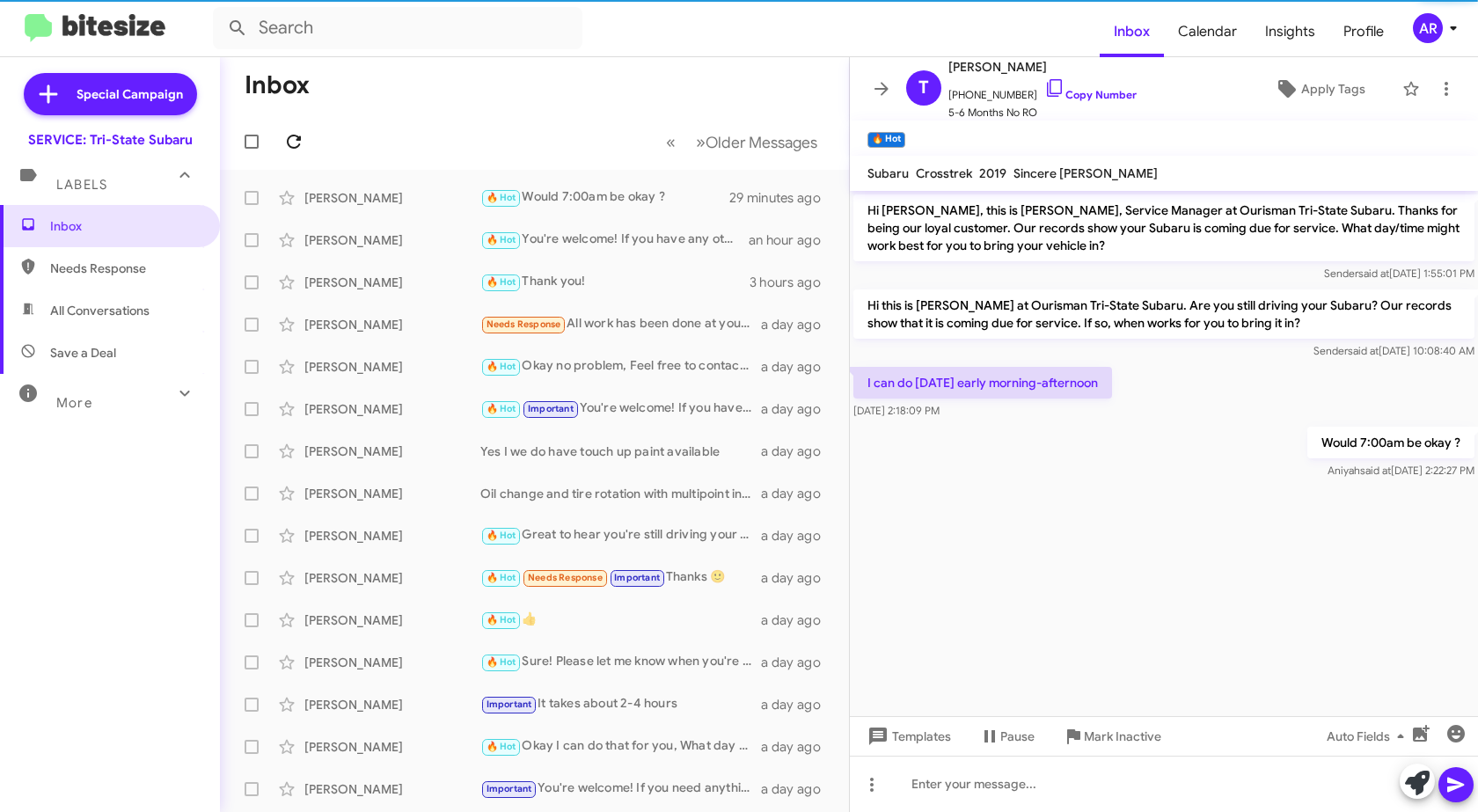
click at [297, 150] on icon at bounding box center [294, 142] width 21 height 21
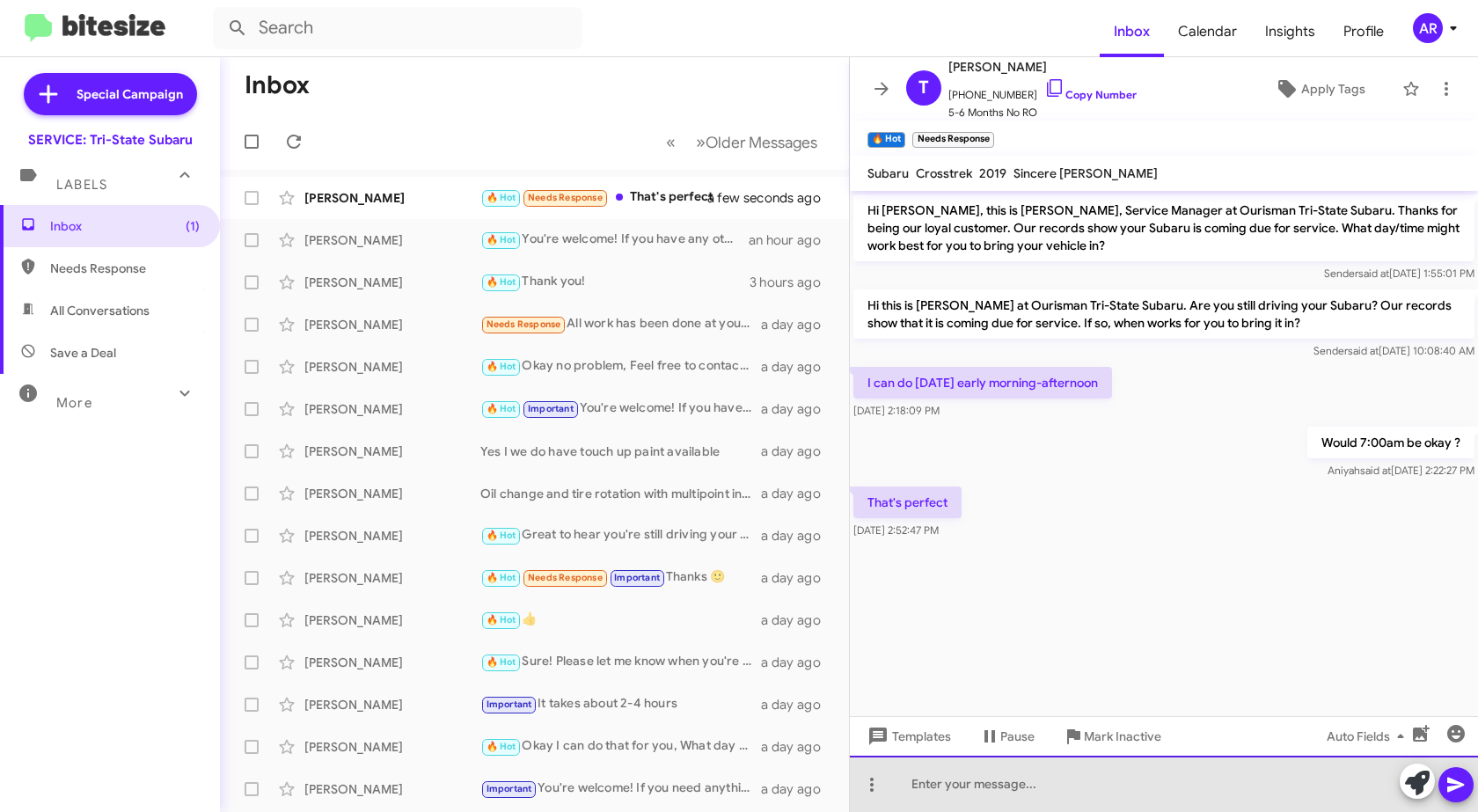
click at [947, 783] on div at bounding box center [1164, 784] width 628 height 56
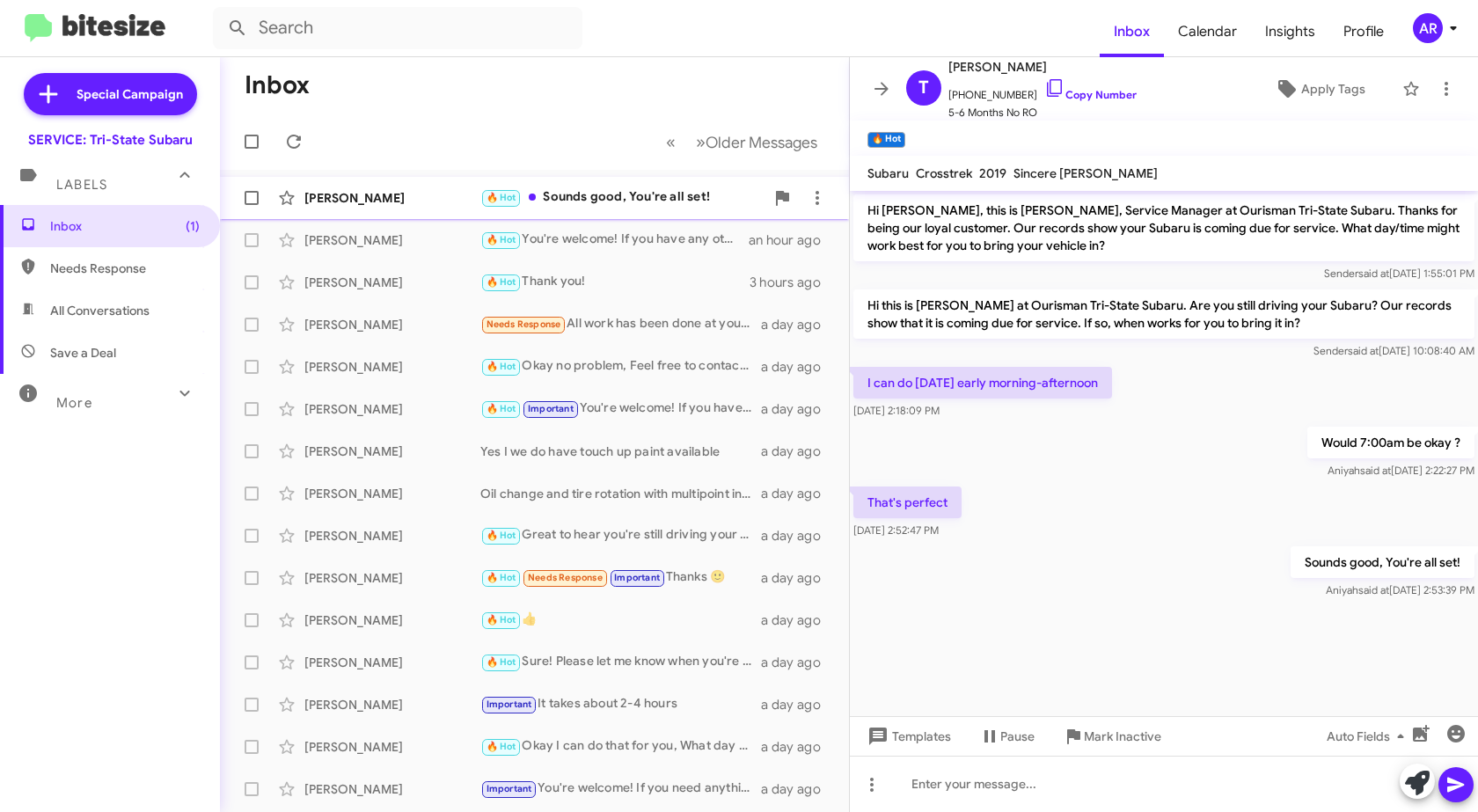
click at [388, 192] on div "[PERSON_NAME]" at bounding box center [392, 198] width 176 height 18
click at [280, 148] on span at bounding box center [294, 142] width 35 height 21
click at [82, 223] on span "Inbox" at bounding box center [125, 226] width 150 height 18
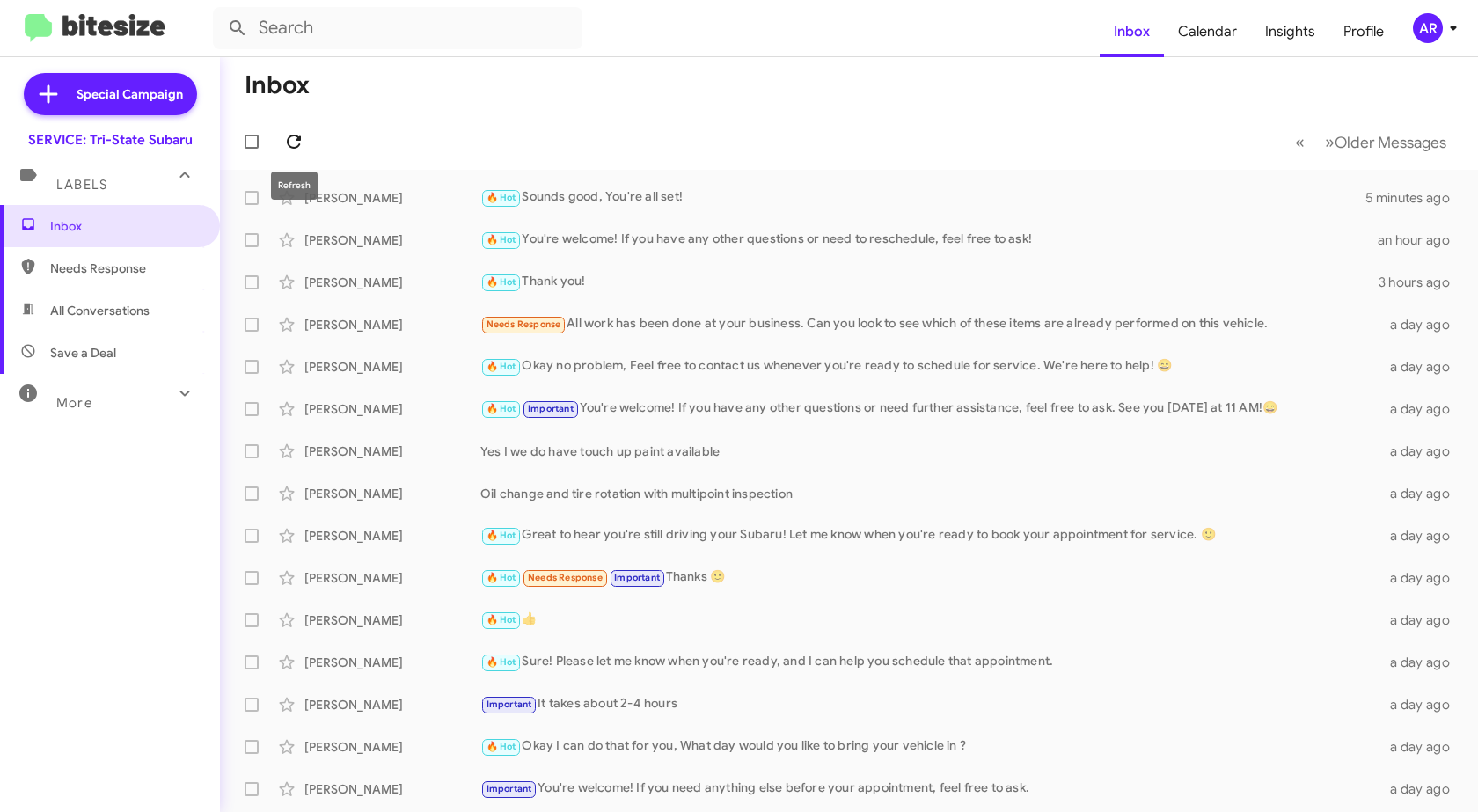
click at [297, 141] on icon at bounding box center [293, 141] width 14 height 14
